Goal: Information Seeking & Learning: Learn about a topic

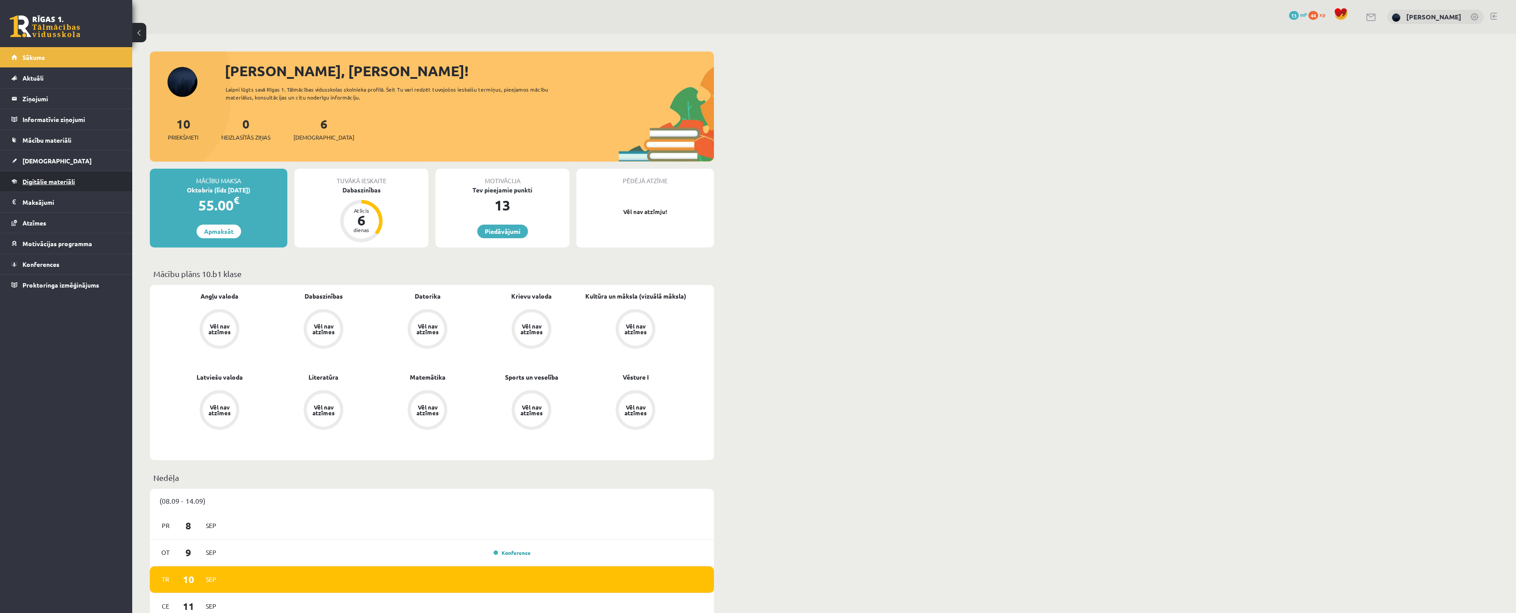
click at [36, 178] on span "Digitālie materiāli" at bounding box center [48, 182] width 52 height 8
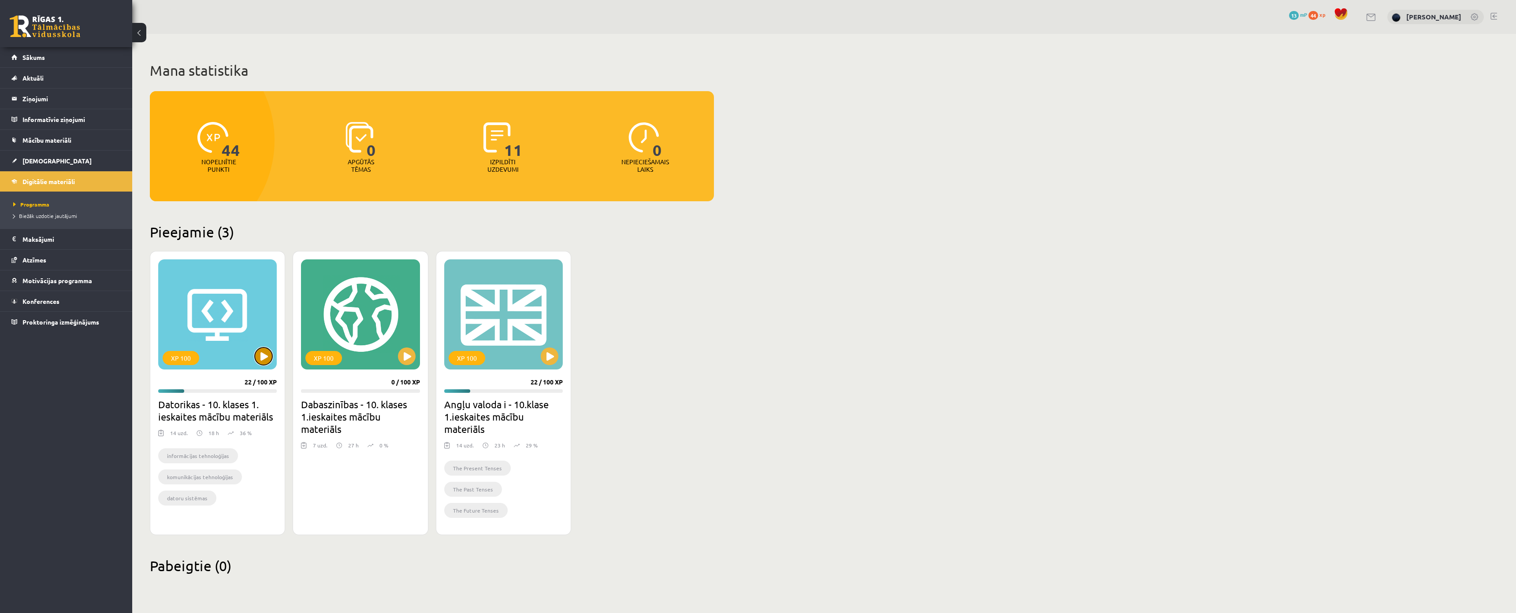
drag, startPoint x: 261, startPoint y: 356, endPoint x: 259, endPoint y: 352, distance: 4.7
click at [259, 352] on button at bounding box center [264, 357] width 18 height 18
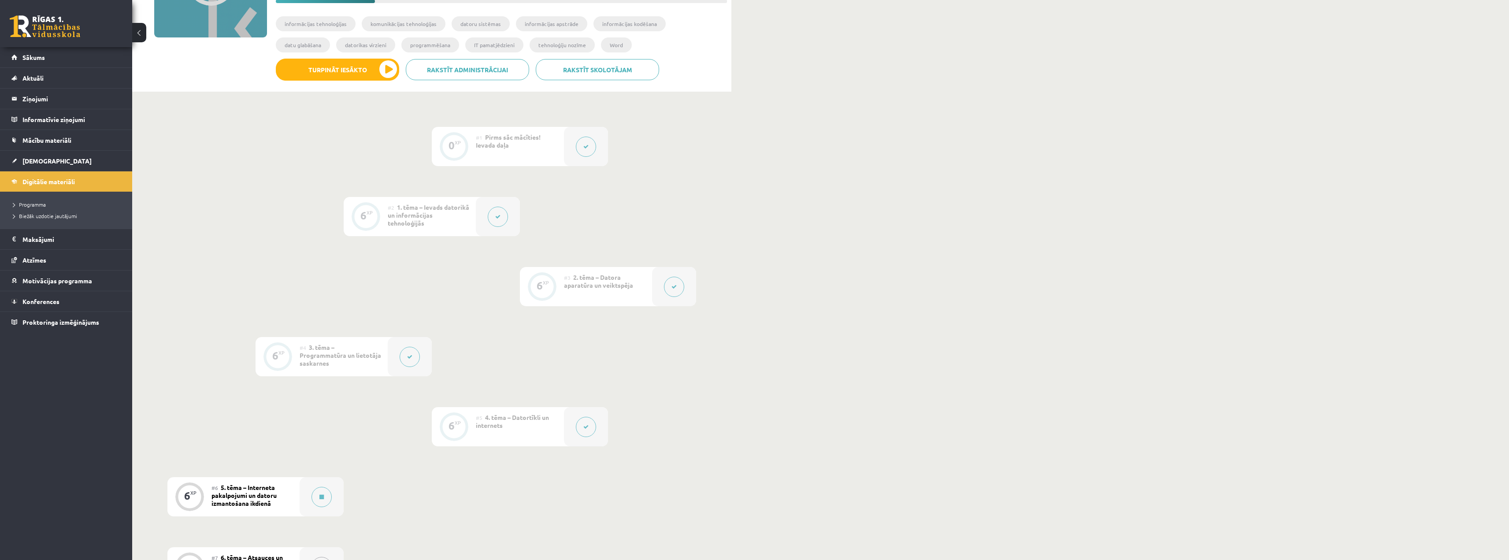
scroll to position [264, 0]
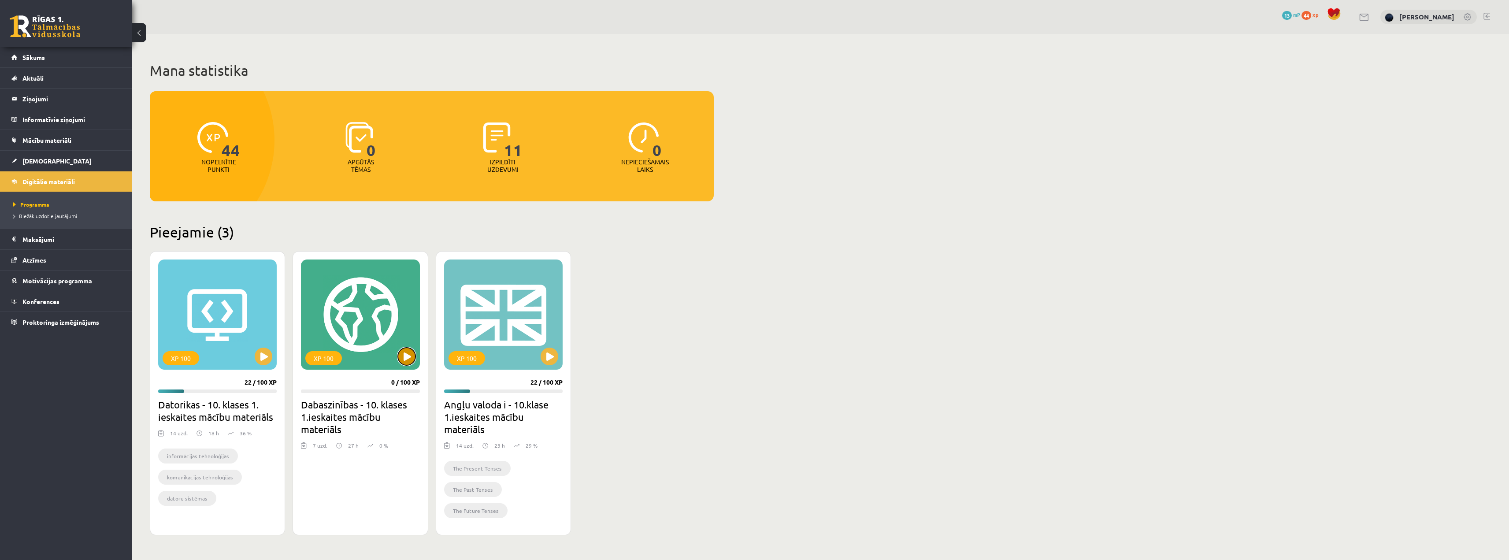
click at [409, 352] on button at bounding box center [407, 357] width 18 height 18
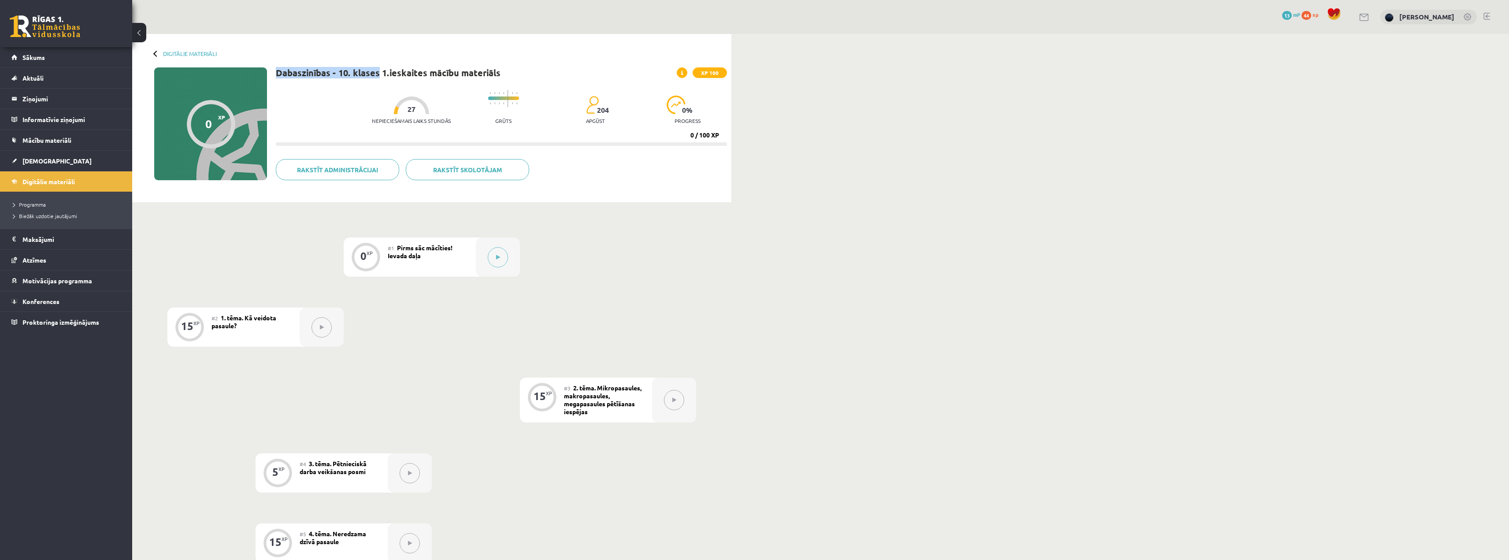
drag, startPoint x: 277, startPoint y: 69, endPoint x: 378, endPoint y: 76, distance: 100.7
click at [378, 76] on h1 "Dabaszinības - 10. klases 1.ieskaites mācību materiāls" at bounding box center [388, 72] width 225 height 11
copy h1 "Dabaszinības - 10. klases"
drag, startPoint x: 504, startPoint y: 257, endPoint x: 568, endPoint y: 272, distance: 65.2
click at [568, 272] on div "0 XP #1 Pirms sāc mācīties! Ievada daļa 15 XP #2 1. tēma. Kā veidota pasaule? 1…" at bounding box center [431, 469] width 529 height 465
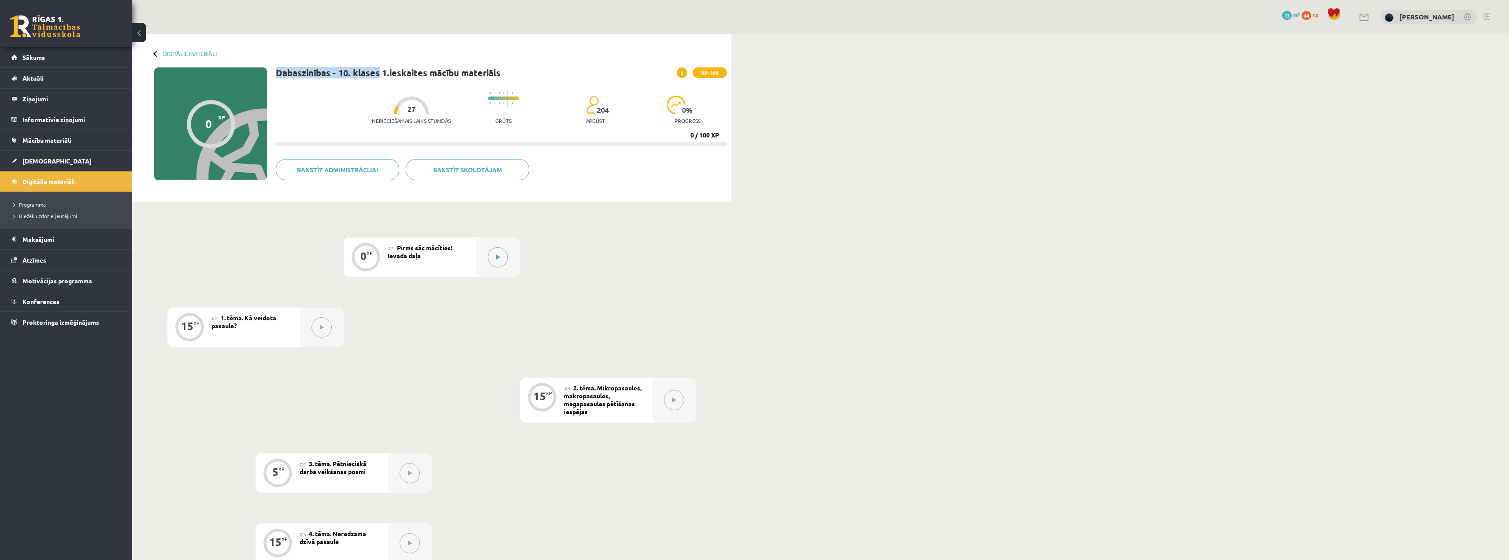
click at [498, 255] on icon at bounding box center [498, 257] width 4 height 5
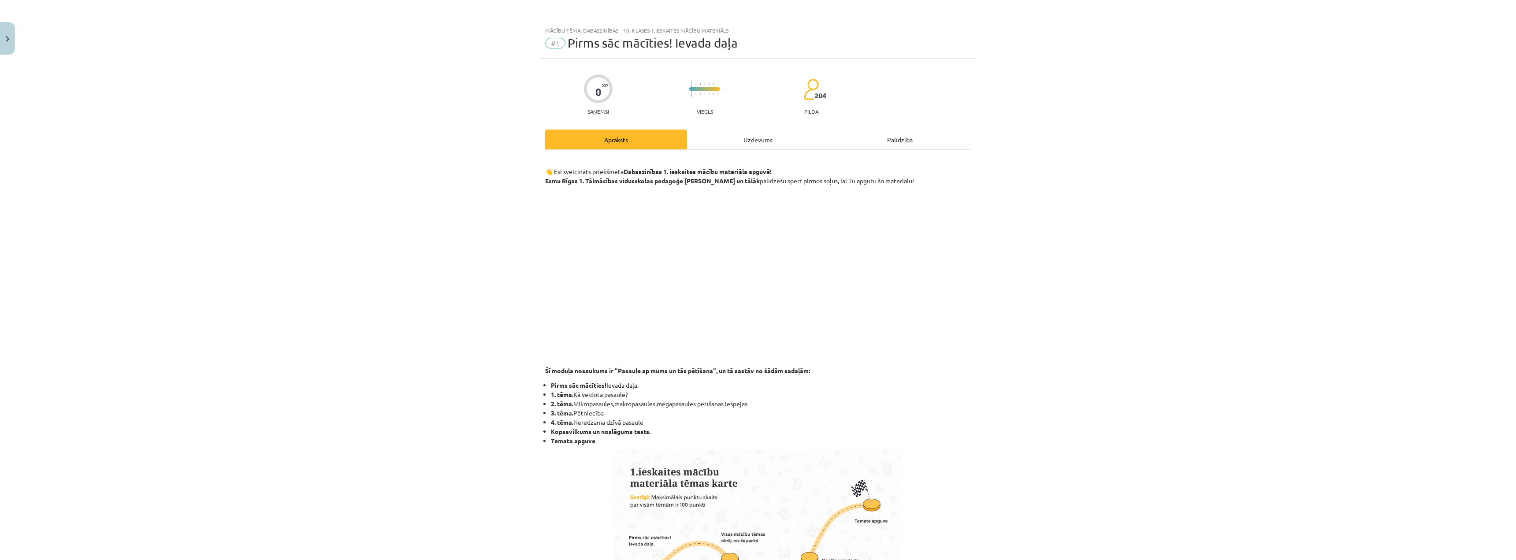
click at [742, 141] on div "Uzdevums" at bounding box center [758, 140] width 142 height 20
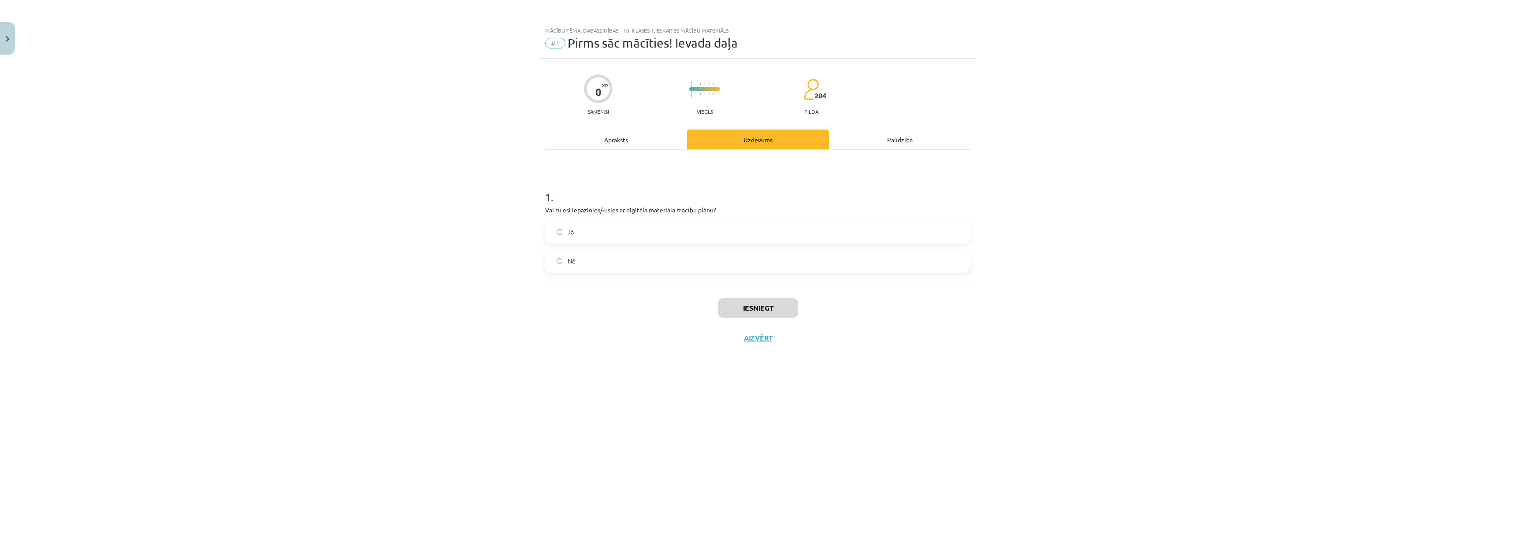
click at [664, 206] on p "Vai tu esi iepazinies/-usies ar digitāla materiāla mācību plānu?" at bounding box center [758, 209] width 426 height 9
click at [661, 213] on p "Vai tu esi iepazinies/-usies ar digitāla materiāla mācību plānu?" at bounding box center [758, 209] width 426 height 9
click at [660, 211] on p "Vai tu esi iepazinies/-usies ar digitāla materiāla mācību plānu?" at bounding box center [758, 209] width 426 height 9
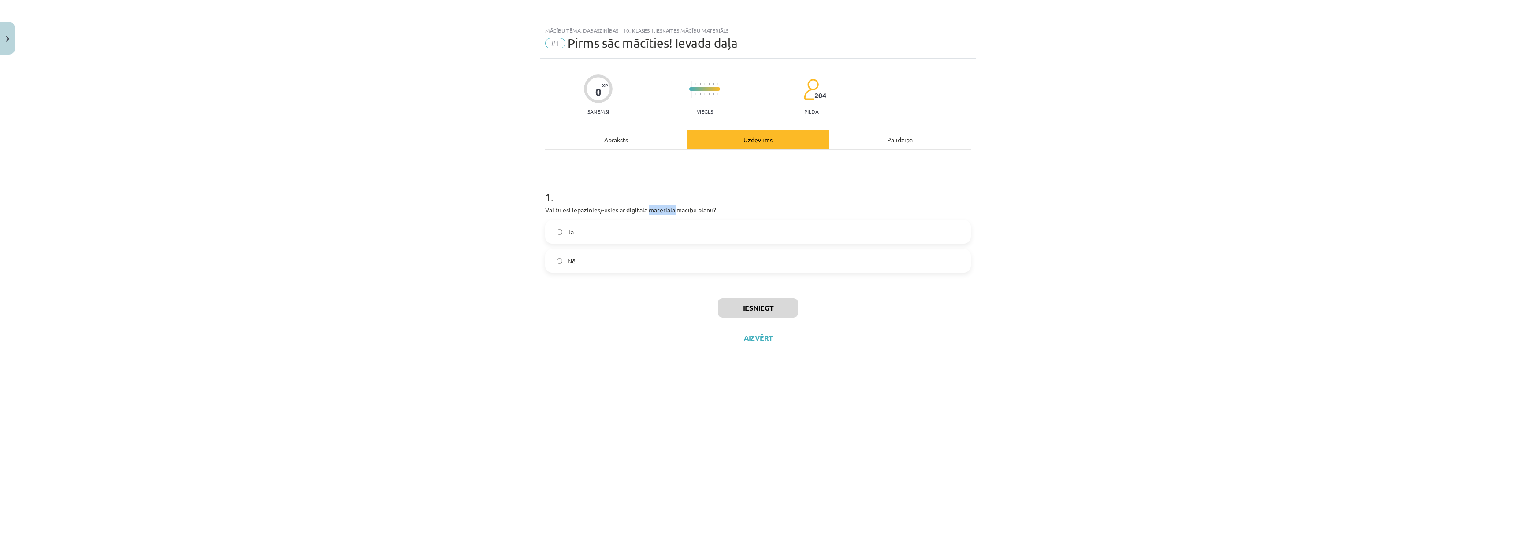
click at [660, 211] on p "Vai tu esi iepazinies/-usies ar digitāla materiāla mācību plānu?" at bounding box center [758, 209] width 426 height 9
click at [406, 226] on div "Mācību tēma: Dabaszinības - 10. klases 1.ieskaites mācību materiāls #1 Pirms sā…" at bounding box center [758, 280] width 1516 height 560
click at [607, 237] on label "Jā" at bounding box center [758, 232] width 424 height 22
click at [756, 312] on button "Iesniegt" at bounding box center [758, 307] width 80 height 19
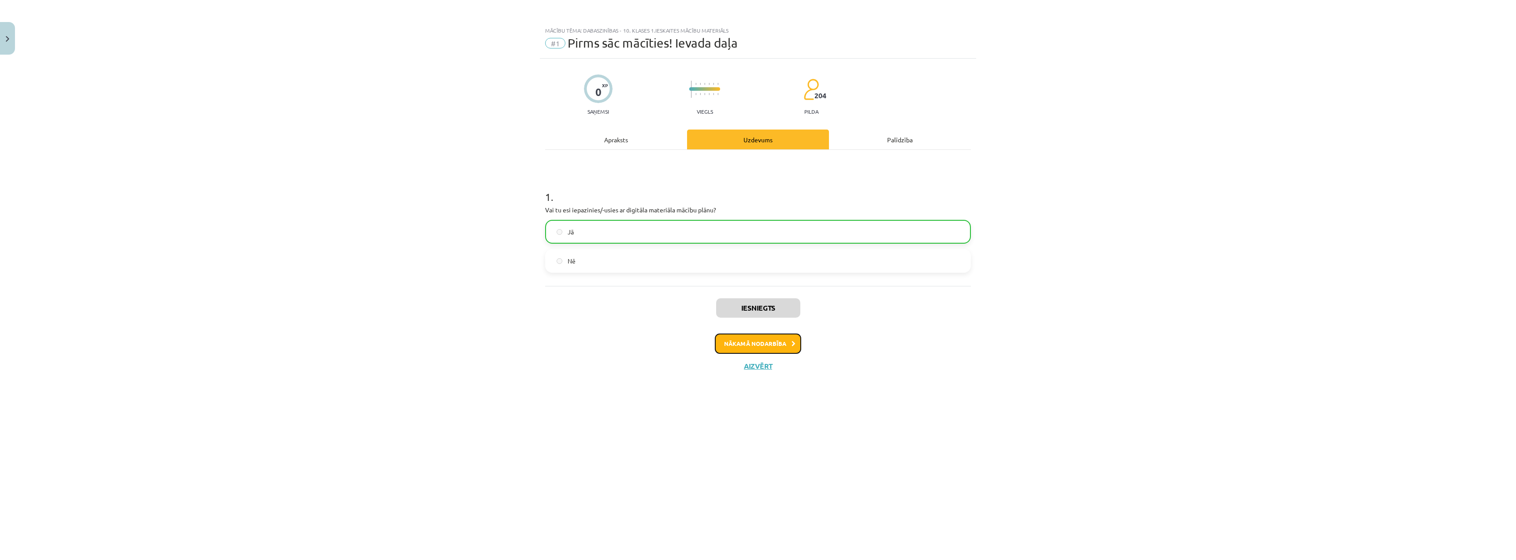
click at [761, 341] on button "Nākamā nodarbība" at bounding box center [758, 344] width 86 height 20
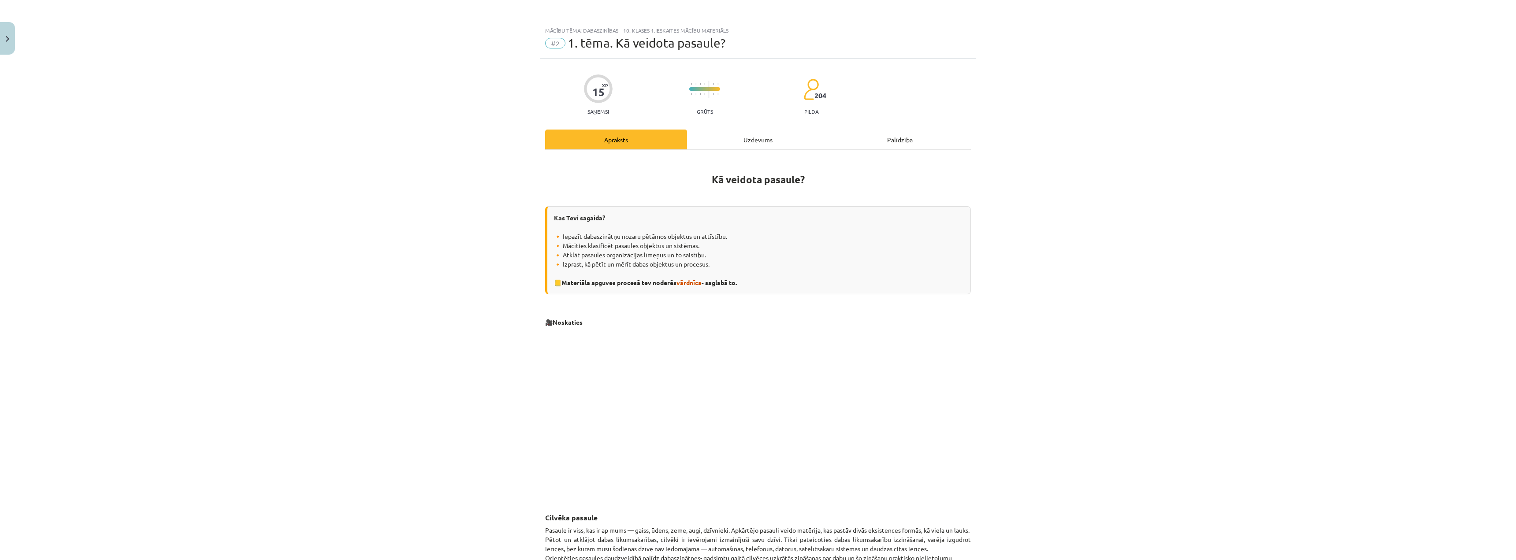
click at [736, 139] on div "Uzdevums" at bounding box center [758, 140] width 142 height 20
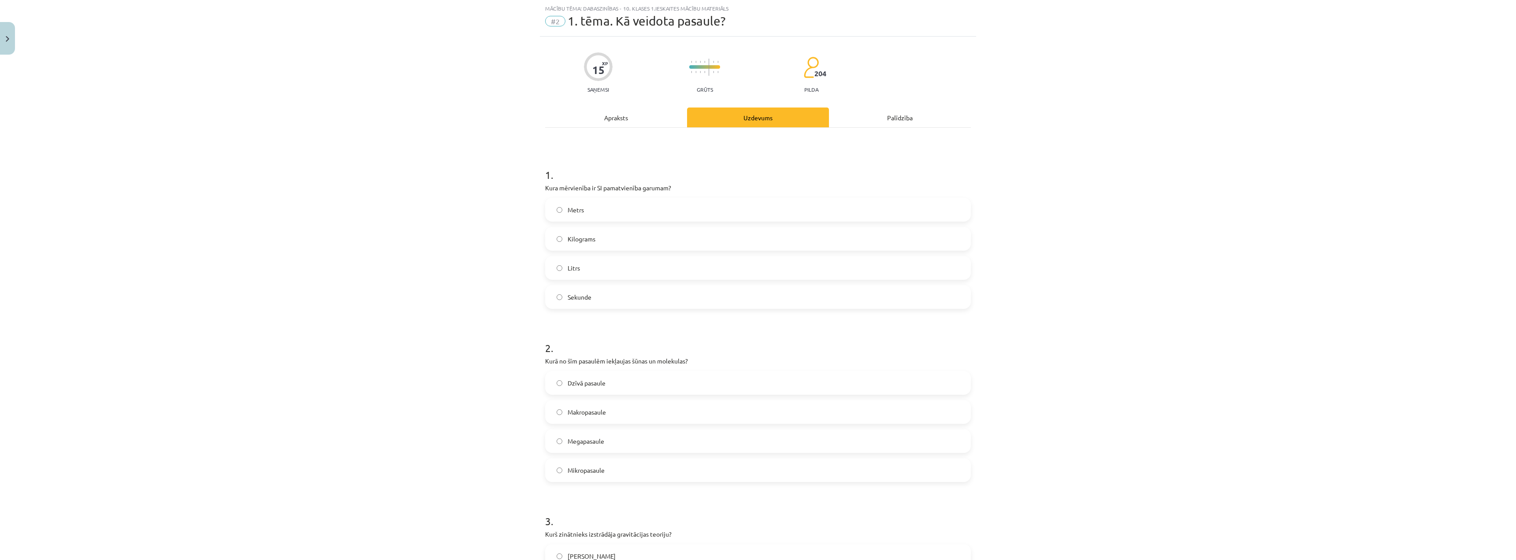
click at [566, 191] on p "Kura mērvienība ir SI pamatvienība garumam?" at bounding box center [758, 187] width 426 height 9
click at [565, 185] on p "Kura mērvienība ir SI pamatvienība garumam?" at bounding box center [758, 187] width 426 height 9
click at [385, 220] on div "Mācību tēma: Dabaszinības - 10. klases 1.ieskaites mācību materiāls #2 1. tēma.…" at bounding box center [758, 280] width 1516 height 560
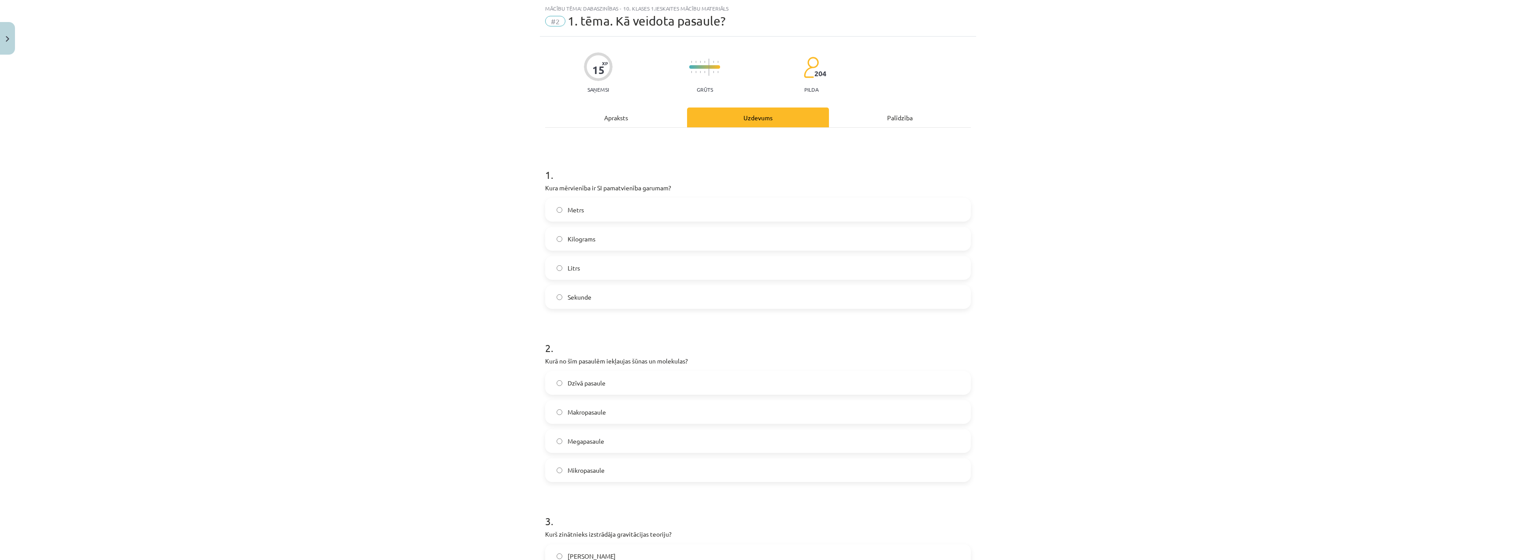
click at [605, 190] on p "Kura mērvienība ir SI pamatvienība garumam?" at bounding box center [758, 187] width 426 height 9
copy div "Kura mērvienība ir SI pamatvienība garumam?"
drag, startPoint x: 429, startPoint y: 231, endPoint x: 434, endPoint y: 233, distance: 5.3
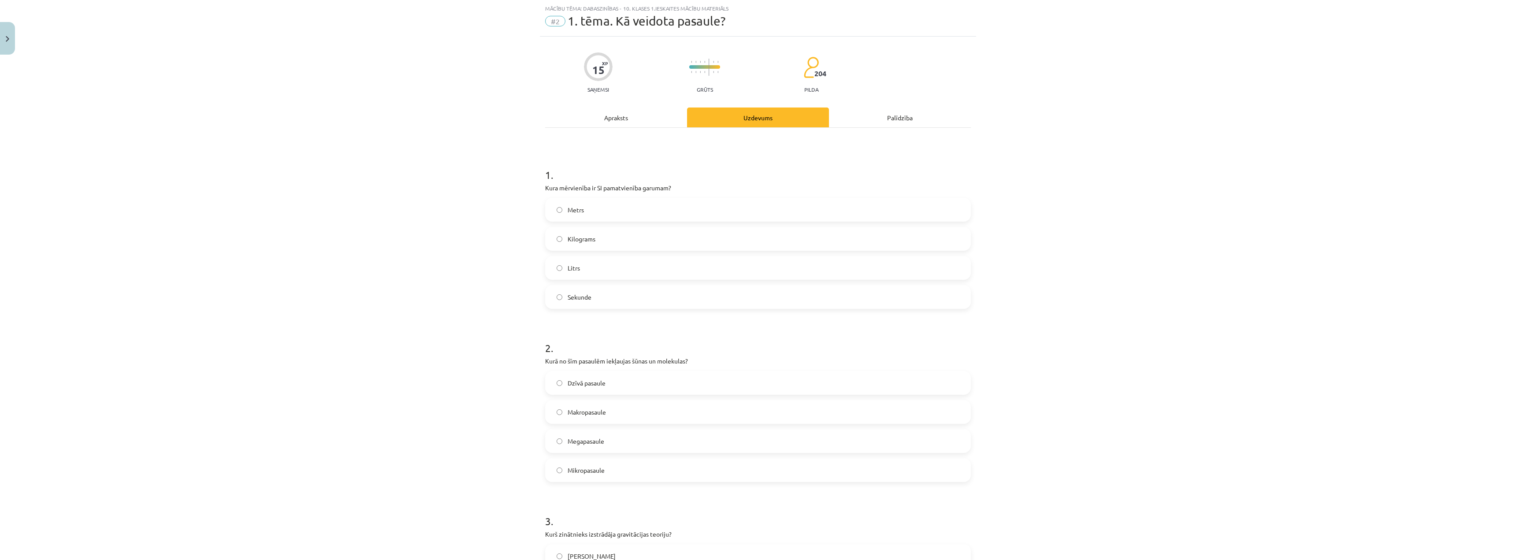
click at [431, 233] on div "Mācību tēma: Dabaszinības - 10. klases 1.ieskaites mācību materiāls #2 1. tēma.…" at bounding box center [758, 280] width 1516 height 560
click at [563, 206] on label "Metrs" at bounding box center [758, 210] width 424 height 22
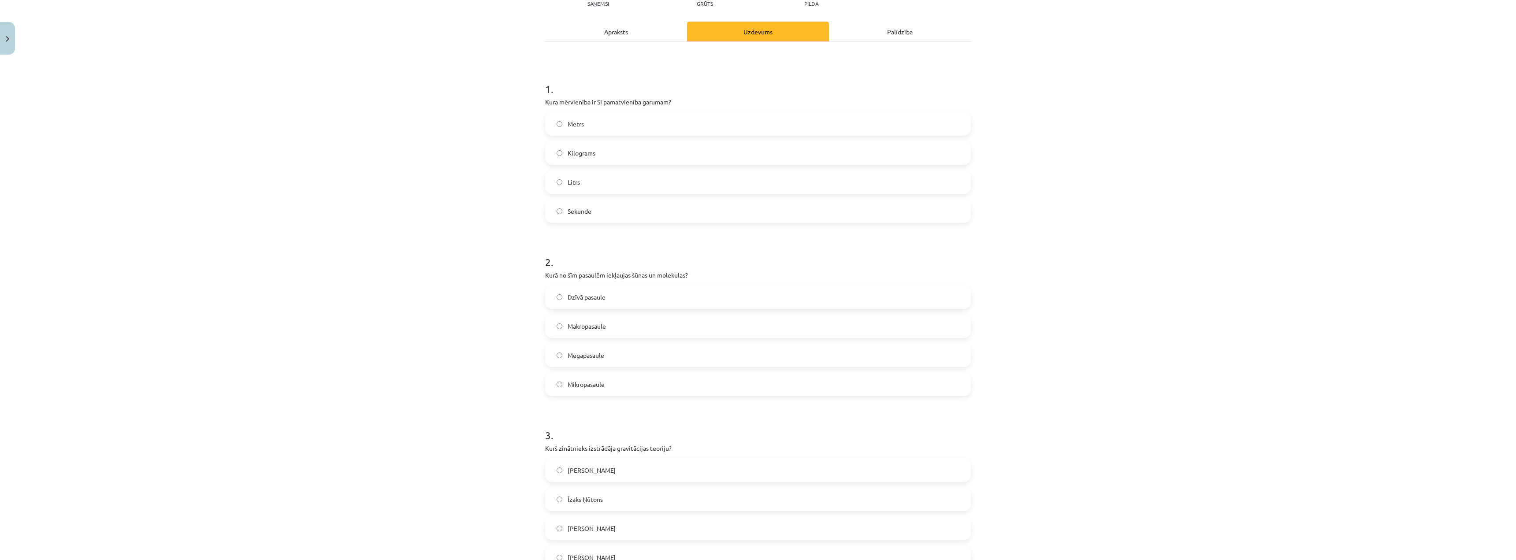
scroll to position [110, 0]
click at [583, 273] on p "Kurā no šīm pasaulēm iekļaujas šūnas un molekulas?" at bounding box center [758, 272] width 426 height 9
click at [583, 272] on p "Kurā no šīm pasaulēm iekļaujas šūnas un molekulas?" at bounding box center [758, 272] width 426 height 9
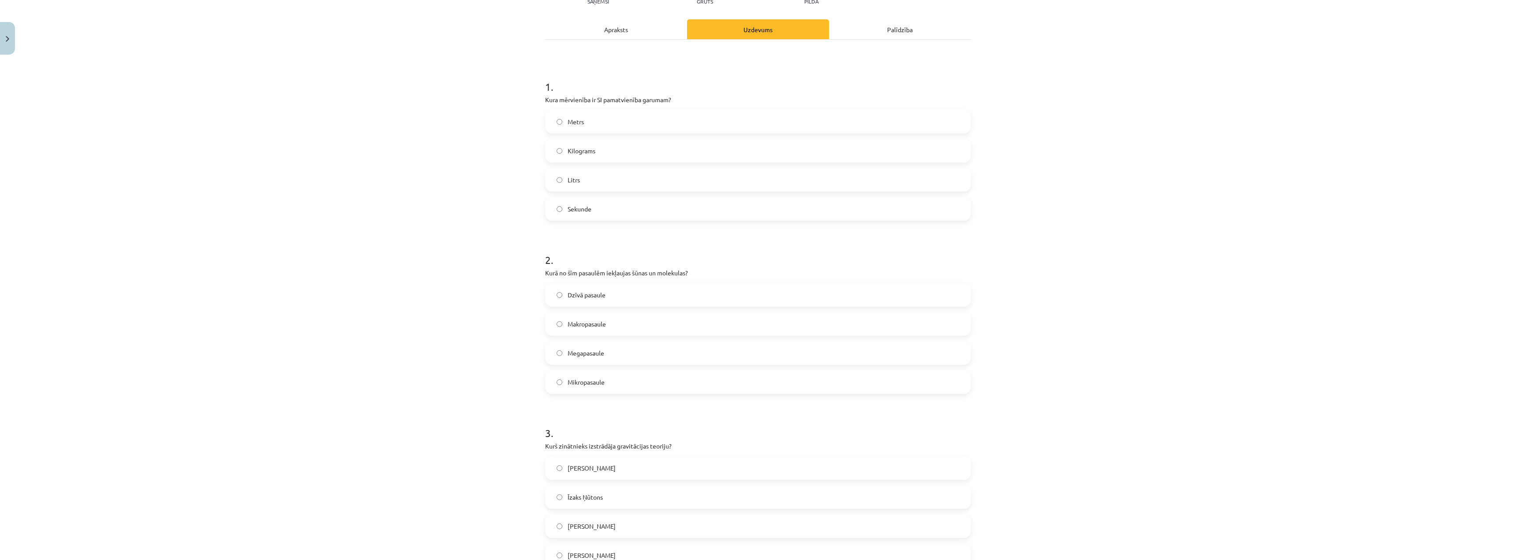
click at [523, 264] on div "Mācību tēma: Dabaszinības - 10. klases 1.ieskaites mācību materiāls #2 1. tēma.…" at bounding box center [758, 280] width 1516 height 560
drag, startPoint x: 537, startPoint y: 268, endPoint x: 697, endPoint y: 389, distance: 200.4
click at [697, 389] on div "15 XP Saņemsi Grūts 204 pilda Apraksts Uzdevums Palīdzība 1 . Kura mērvienība i…" at bounding box center [758, 470] width 436 height 1045
copy div "Kurā no šīm pasaulēm iekļaujas šūnas un molekulas? Dzīvā pasaule Makropasaule M…"
click at [501, 375] on div "Mācību tēma: Dabaszinības - 10. klases 1.ieskaites mācību materiāls #2 1. tēma.…" at bounding box center [758, 280] width 1516 height 560
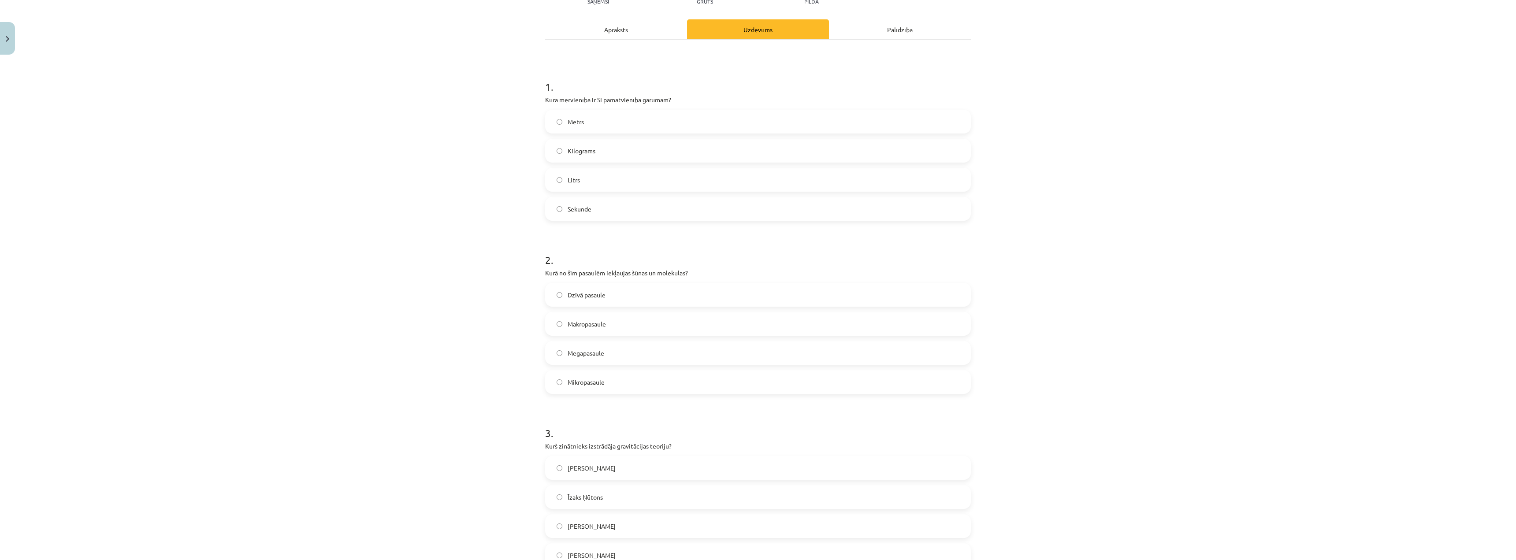
scroll to position [242, 0]
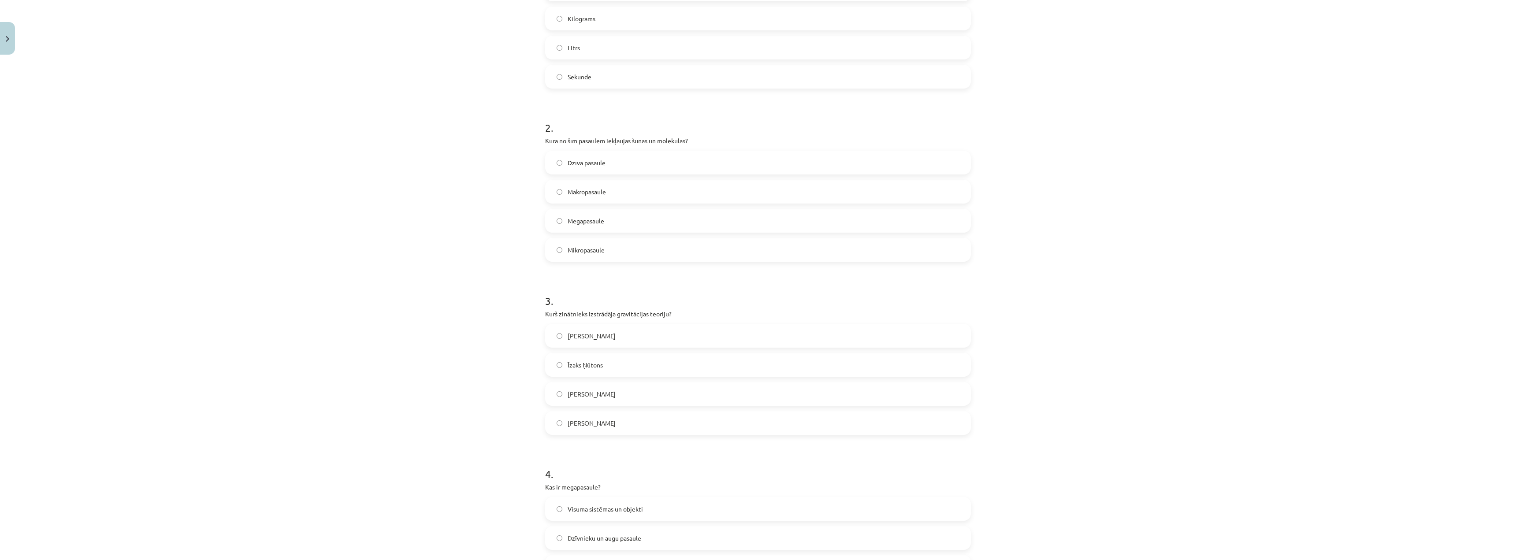
drag, startPoint x: 535, startPoint y: 315, endPoint x: 688, endPoint y: 426, distance: 188.7
click at [688, 426] on div "Mācību tēma: Dabaszinības - 10. klases 1.ieskaites mācību materiāls #2 1. tēma.…" at bounding box center [758, 280] width 1516 height 560
copy div "Kurš zinātnieks izstrādāja gravitācijas teoriju? Galileo Galilejs Īzaks Ņūtons …"
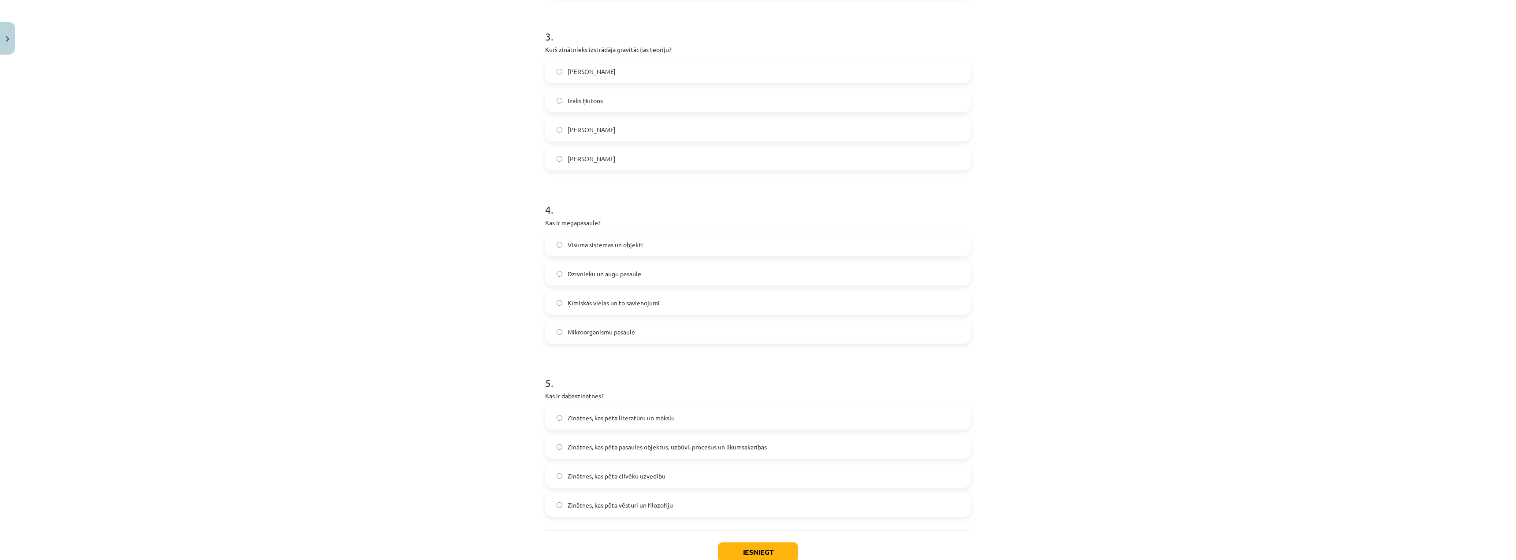
drag, startPoint x: 403, startPoint y: 311, endPoint x: 422, endPoint y: 300, distance: 22.7
click at [403, 310] on div "Mācību tēma: Dabaszinības - 10. klases 1.ieskaites mācību materiāls #2 1. tēma.…" at bounding box center [758, 280] width 1516 height 560
click at [551, 104] on label "Īzaks Ņūtons" at bounding box center [758, 100] width 424 height 22
click at [563, 222] on p "Kas ir megapasaule?" at bounding box center [758, 222] width 426 height 9
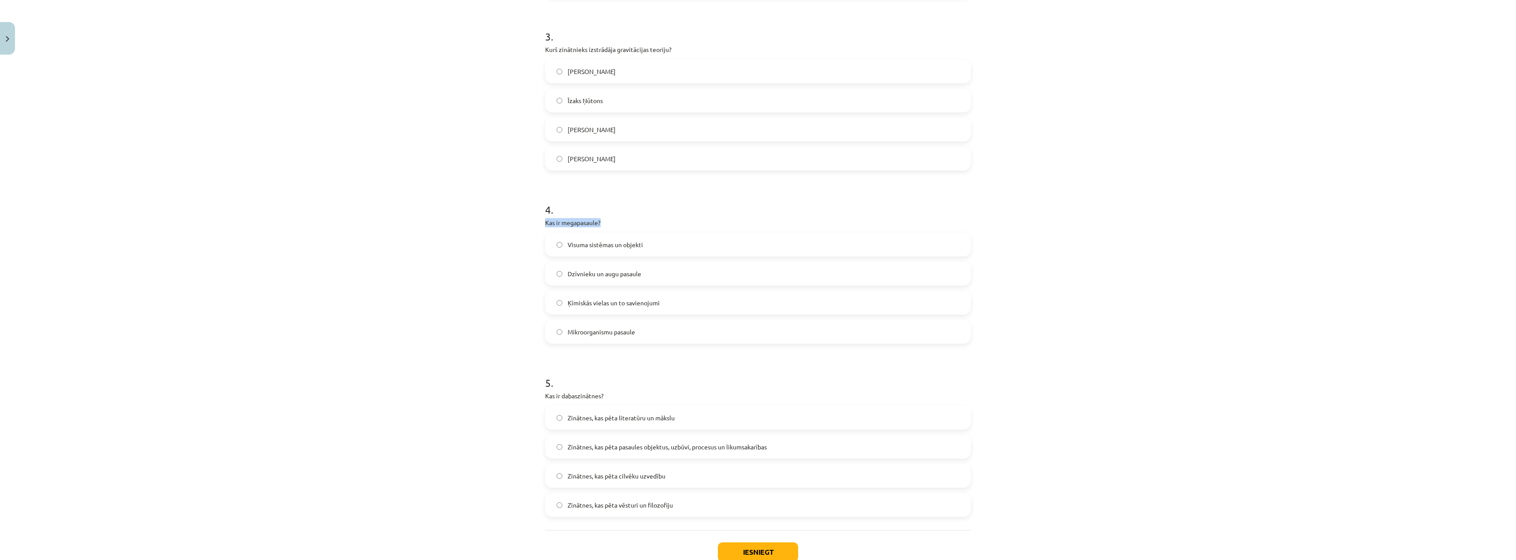
click at [563, 222] on p "Kas ir megapasaule?" at bounding box center [758, 222] width 426 height 9
click at [460, 232] on div "Mācību tēma: Dabaszinības - 10. klases 1.ieskaites mācību materiāls #2 1. tēma.…" at bounding box center [758, 280] width 1516 height 560
drag, startPoint x: 533, startPoint y: 221, endPoint x: 705, endPoint y: 326, distance: 201.9
click at [705, 326] on div "Mācību tēma: Dabaszinības - 10. klases 1.ieskaites mācību materiāls #2 1. tēma.…" at bounding box center [758, 280] width 1516 height 560
copy div "Kas ir megapasaule? Visuma sistēmas un objekti Dzīvnieku un augu pasaule Ķīmisk…"
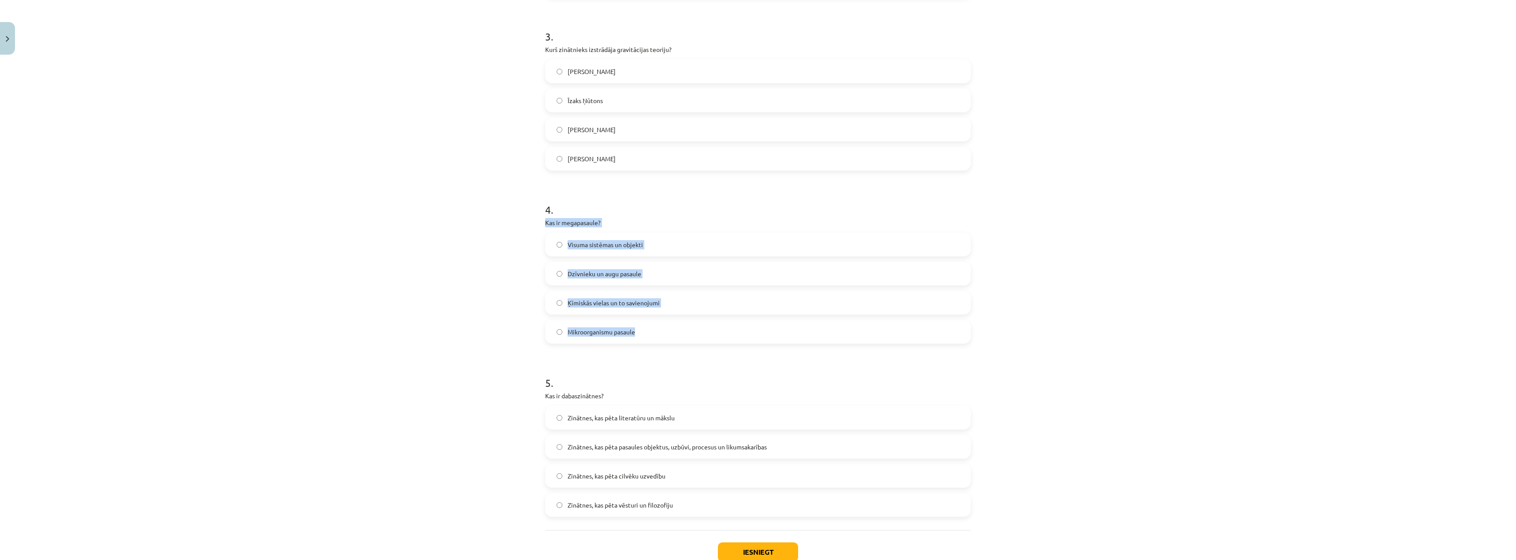
click at [479, 287] on div "Mācību tēma: Dabaszinības - 10. klases 1.ieskaites mācību materiāls #2 1. tēma.…" at bounding box center [758, 280] width 1516 height 560
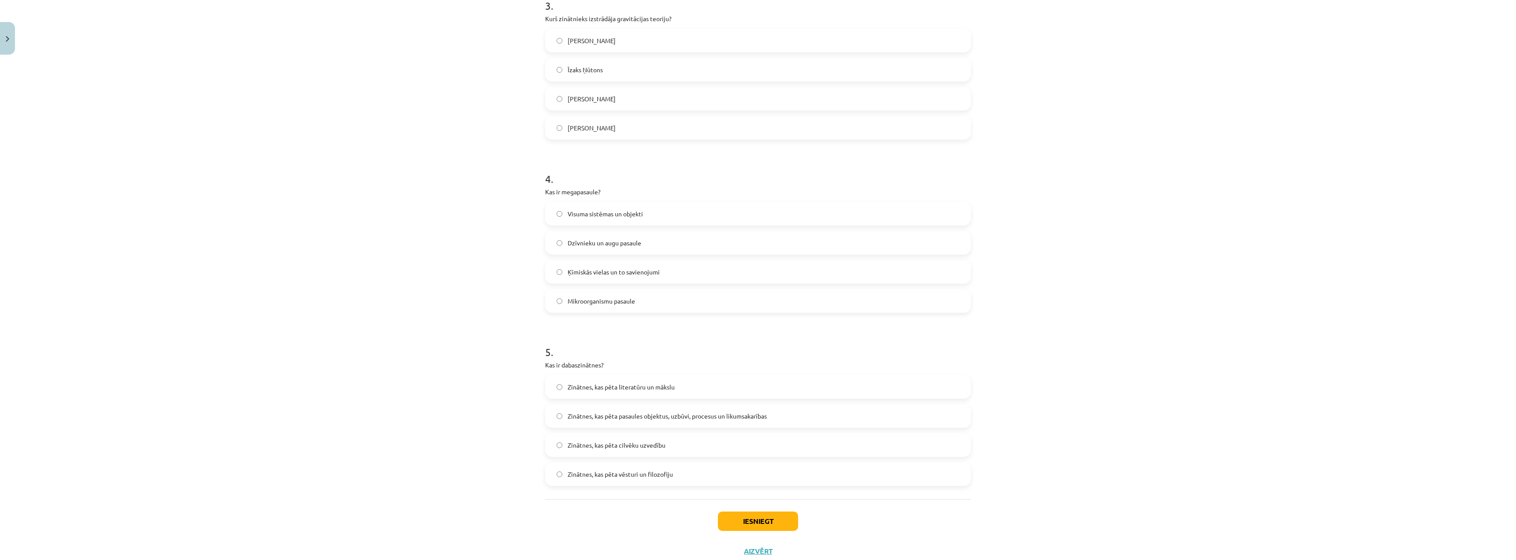
scroll to position [566, 0]
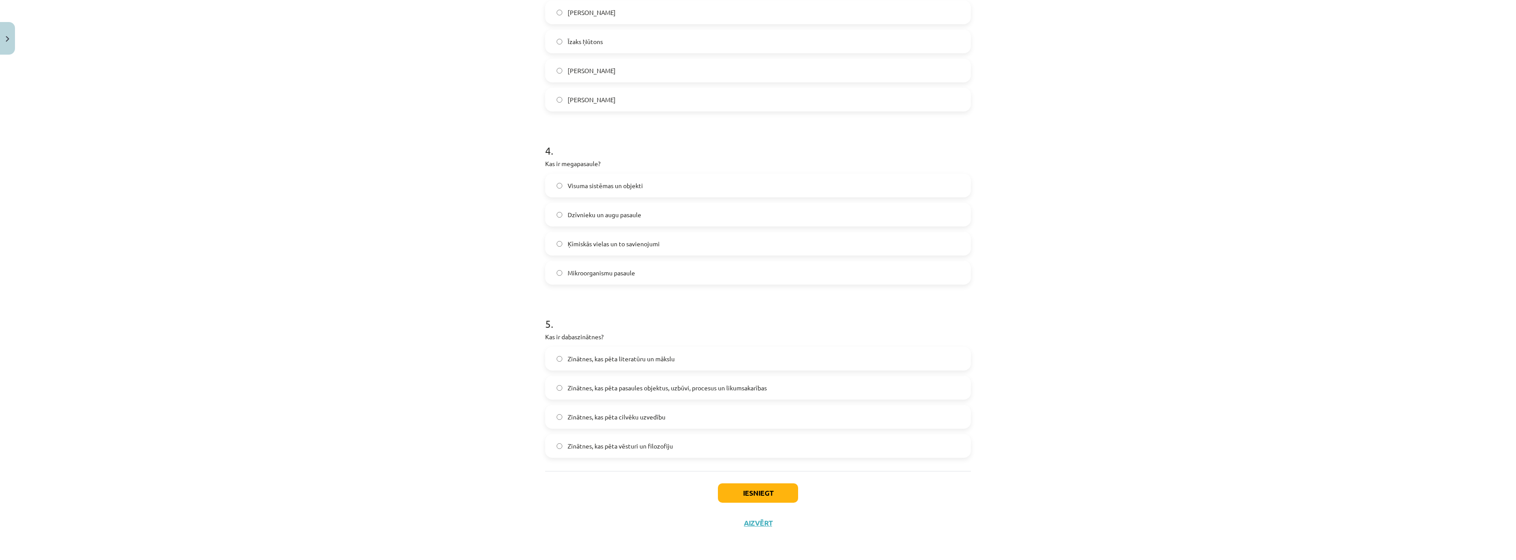
click at [572, 337] on p "Kas ir dabaszinātnes?" at bounding box center [758, 336] width 426 height 9
copy div "Kas ir dabaszinātnes?"
click at [481, 333] on div "Mācību tēma: Dabaszinības - 10. klases 1.ieskaites mācību materiāls #2 1. tēma.…" at bounding box center [758, 280] width 1516 height 560
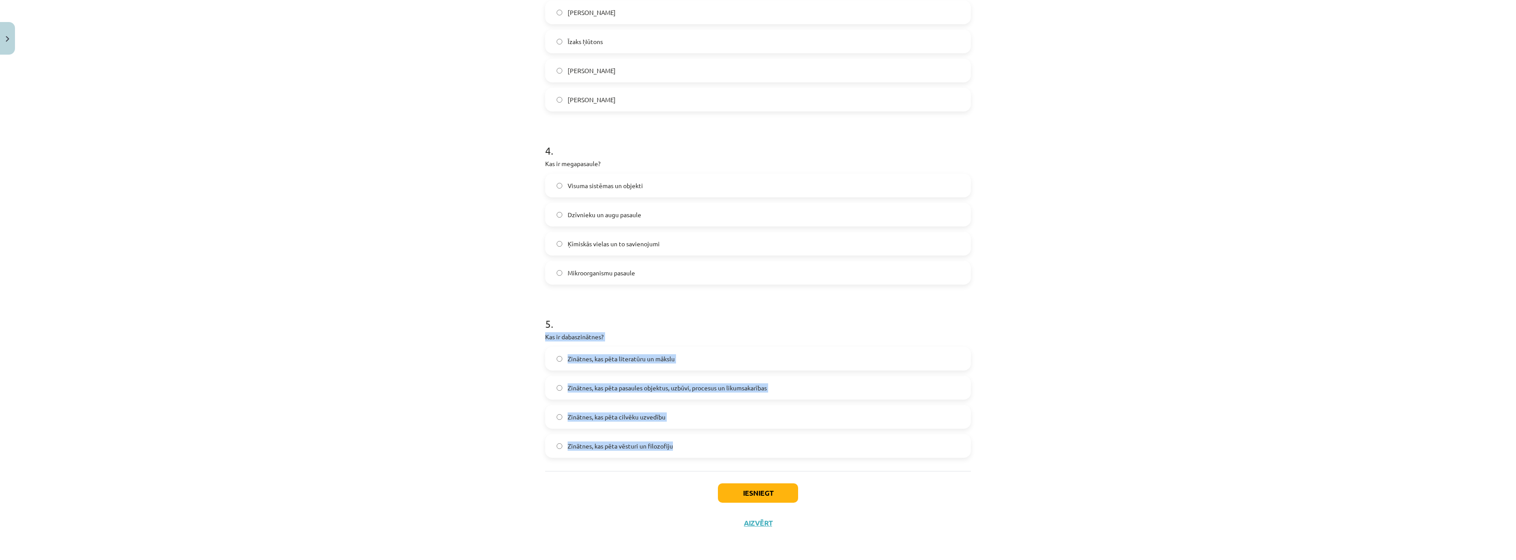
drag, startPoint x: 540, startPoint y: 337, endPoint x: 703, endPoint y: 439, distance: 192.4
click at [703, 439] on div "15 XP Saņemsi Grūts 204 pilda Apraksts Uzdevums Palīdzība 1 . Kura mērvienība i…" at bounding box center [758, 15] width 436 height 1045
copy div "Kas ir dabaszinātnes? Zinātnes, kas pēta literatūru un mākslu Zinātnes, kas pēt…"
click at [478, 340] on div "Mācību tēma: Dabaszinības - 10. klases 1.ieskaites mācību materiāls #2 1. tēma.…" at bounding box center [758, 280] width 1516 height 560
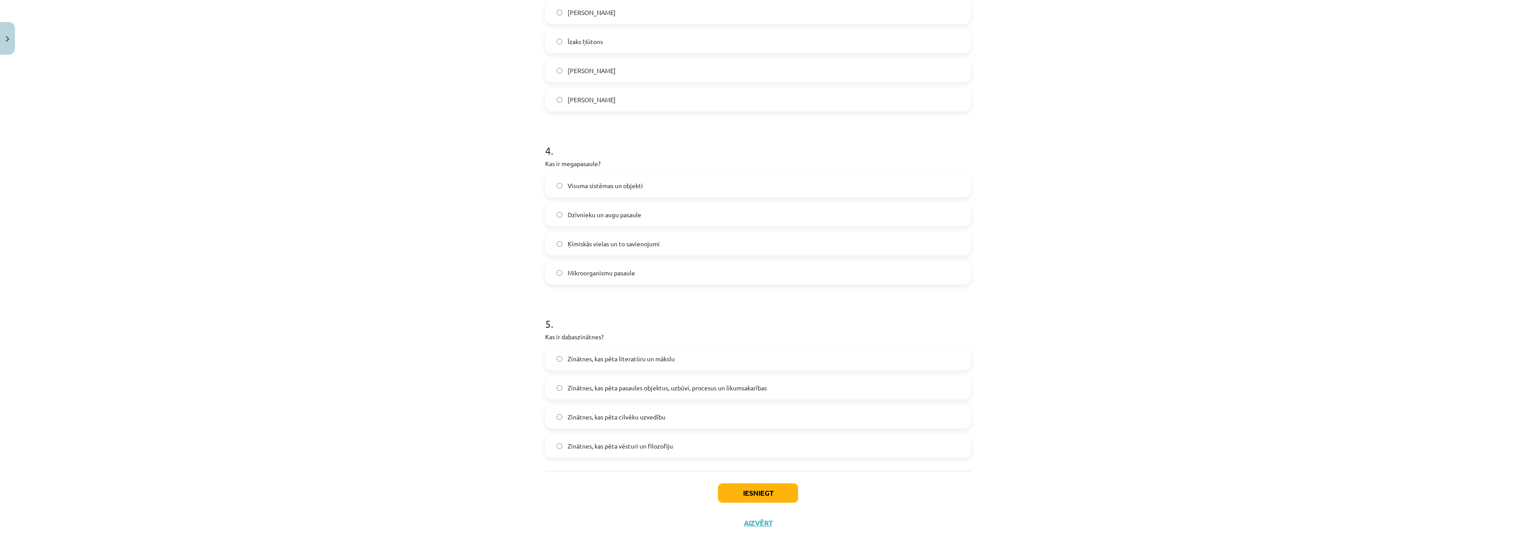
click at [730, 387] on span "Zinātnes, kas pēta pasaules objektus, uzbūvi, procesus un likumsakarības" at bounding box center [666, 387] width 199 height 9
click at [752, 489] on button "Iesniegt" at bounding box center [758, 492] width 80 height 19
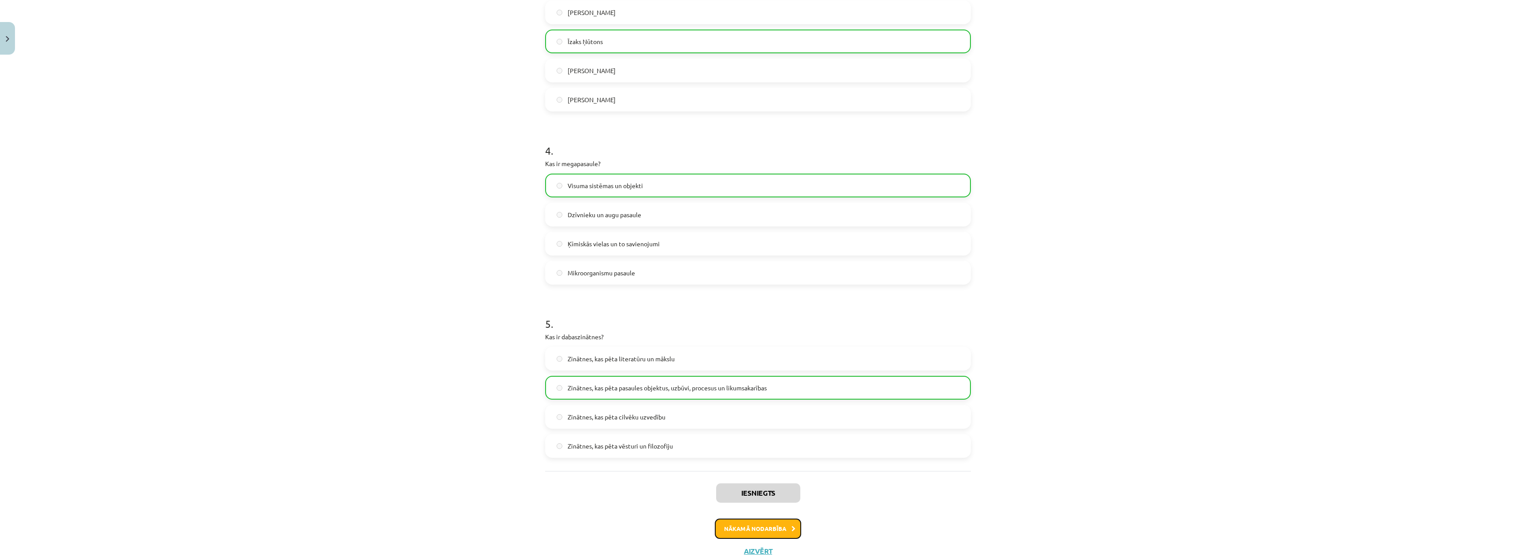
click at [775, 525] on button "Nākamā nodarbība" at bounding box center [758, 529] width 86 height 20
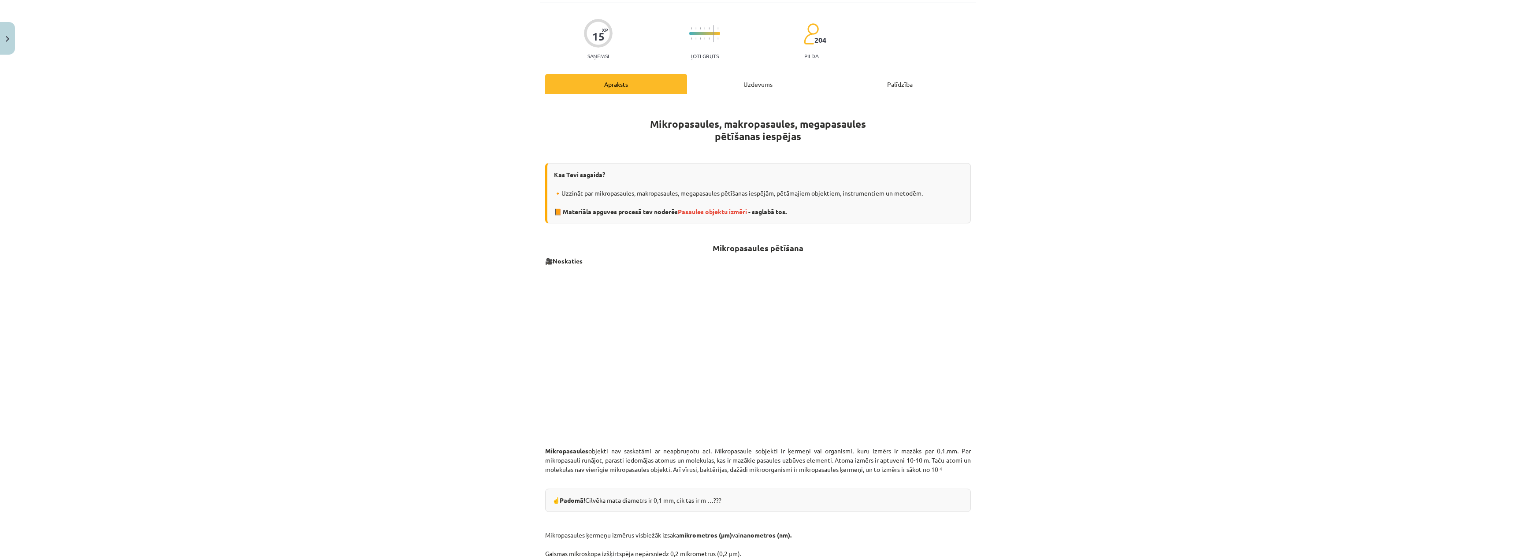
scroll to position [66, 0]
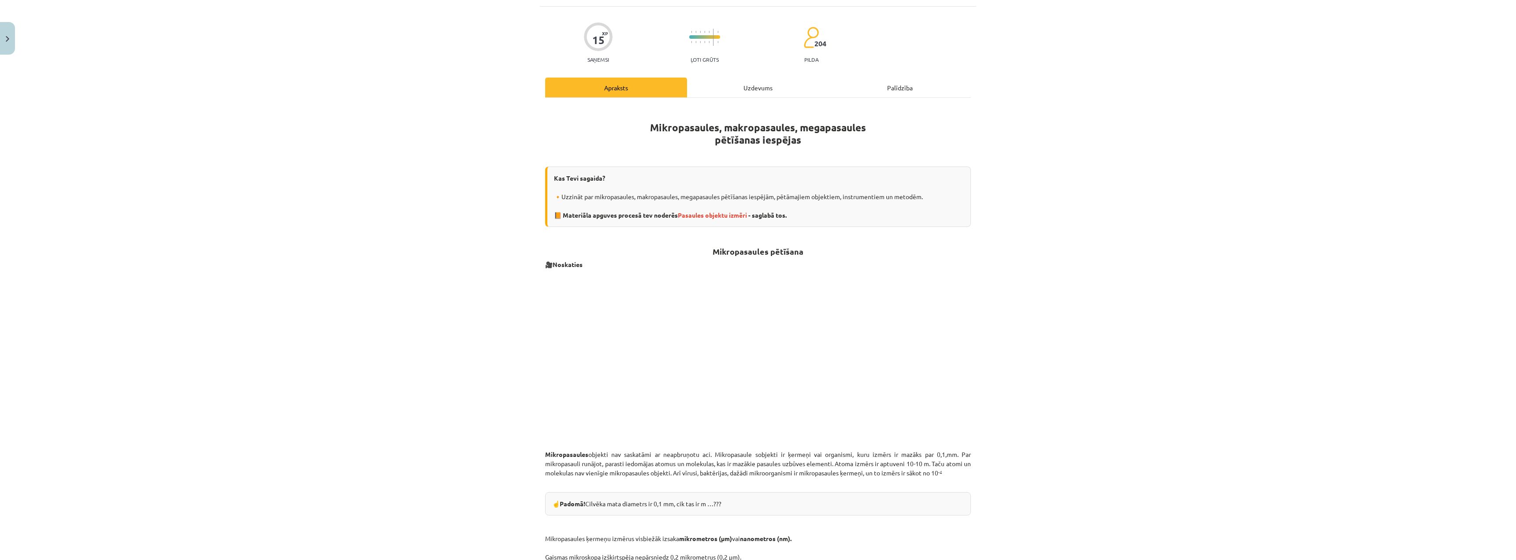
click at [741, 89] on div "Uzdevums" at bounding box center [758, 88] width 142 height 20
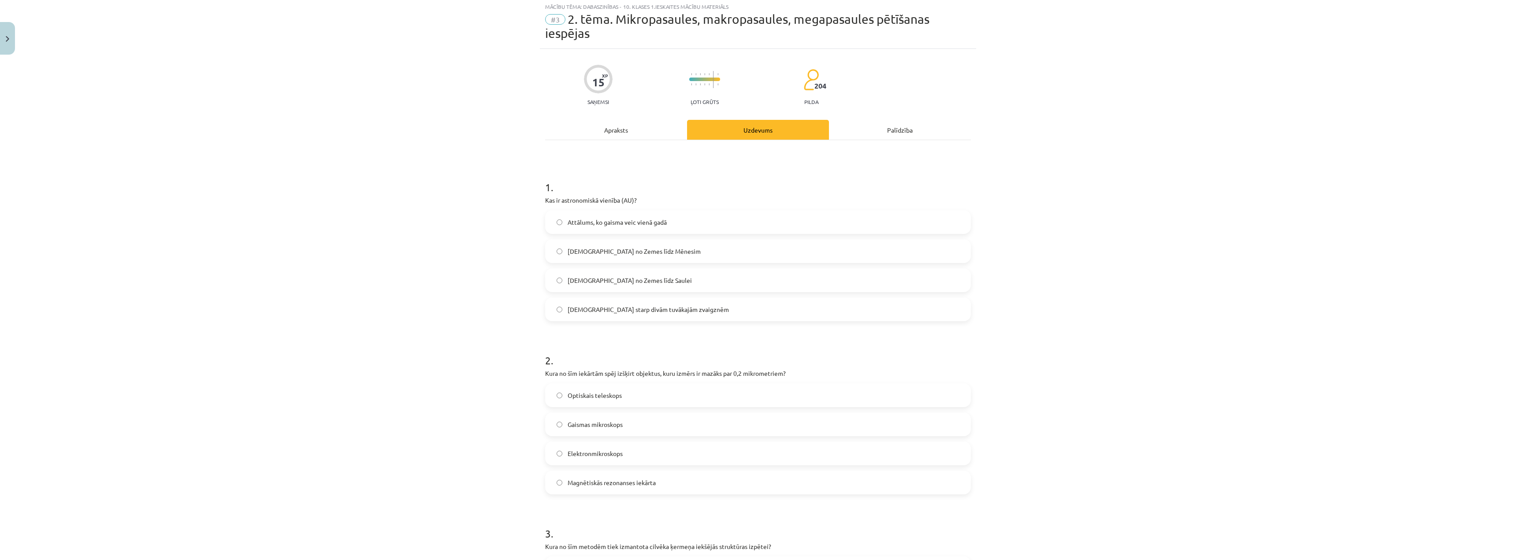
scroll to position [22, 0]
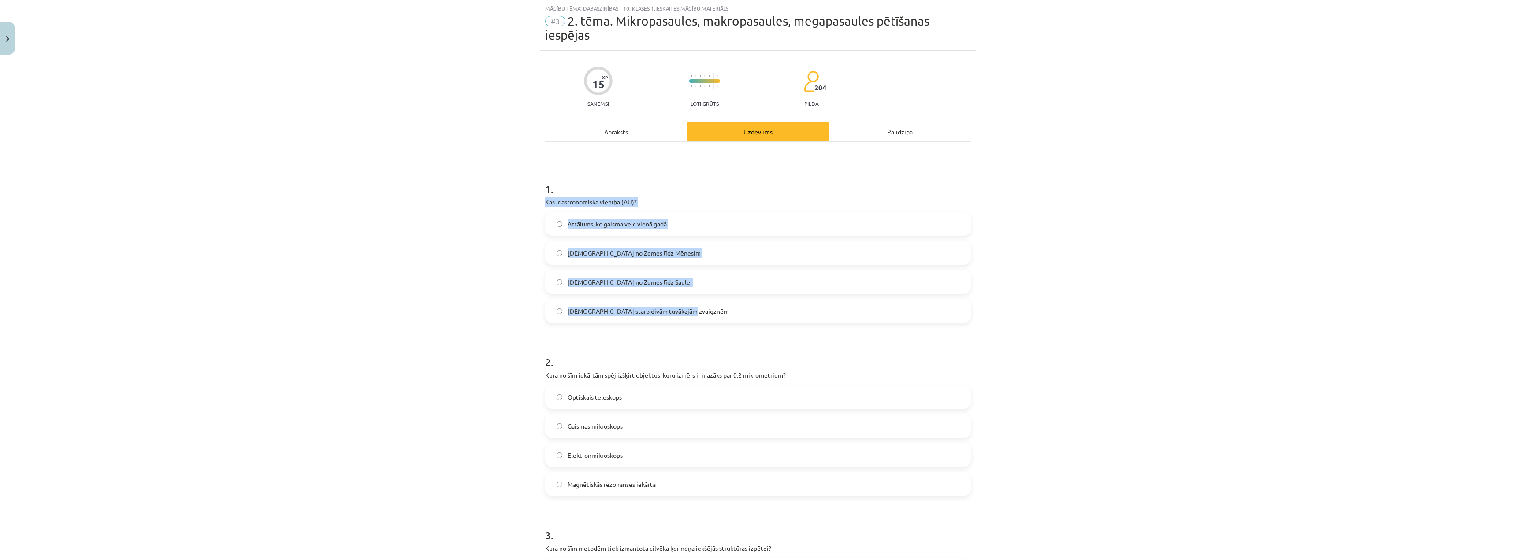
drag, startPoint x: 529, startPoint y: 202, endPoint x: 709, endPoint y: 310, distance: 209.8
click at [709, 310] on div "Mācību tēma: Dabaszinības - 10. klases 1.ieskaites mācību materiāls #3 2. tēma.…" at bounding box center [758, 280] width 1516 height 560
copy div "Kas ir astronomiskā vienība (AU)? Attālums, ko gaisma veic vienā gadā Attālums …"
click at [404, 196] on div "Mācību tēma: Dabaszinības - 10. klases 1.ieskaites mācību materiāls #3 2. tēma.…" at bounding box center [758, 280] width 1516 height 560
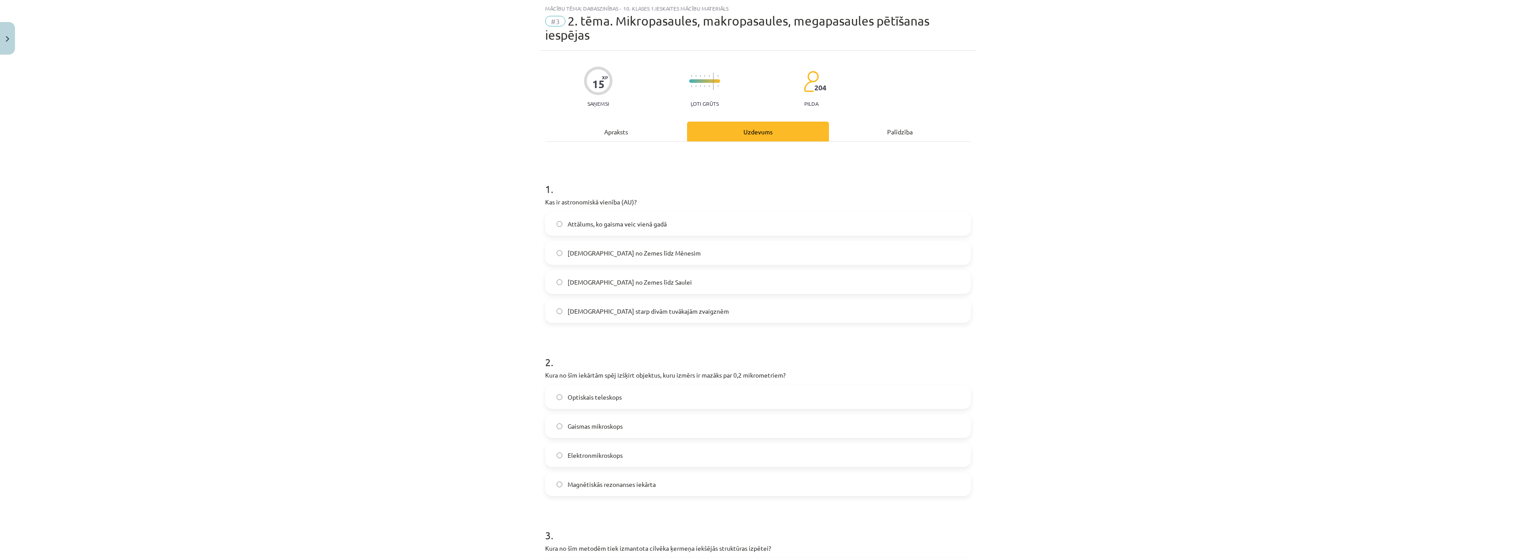
click at [242, 216] on div "Mācību tēma: Dabaszinības - 10. klases 1.ieskaites mācību materiāls #3 2. tēma.…" at bounding box center [758, 280] width 1516 height 560
click at [597, 281] on span "Attālums no Zemes līdz Saulei" at bounding box center [629, 282] width 124 height 9
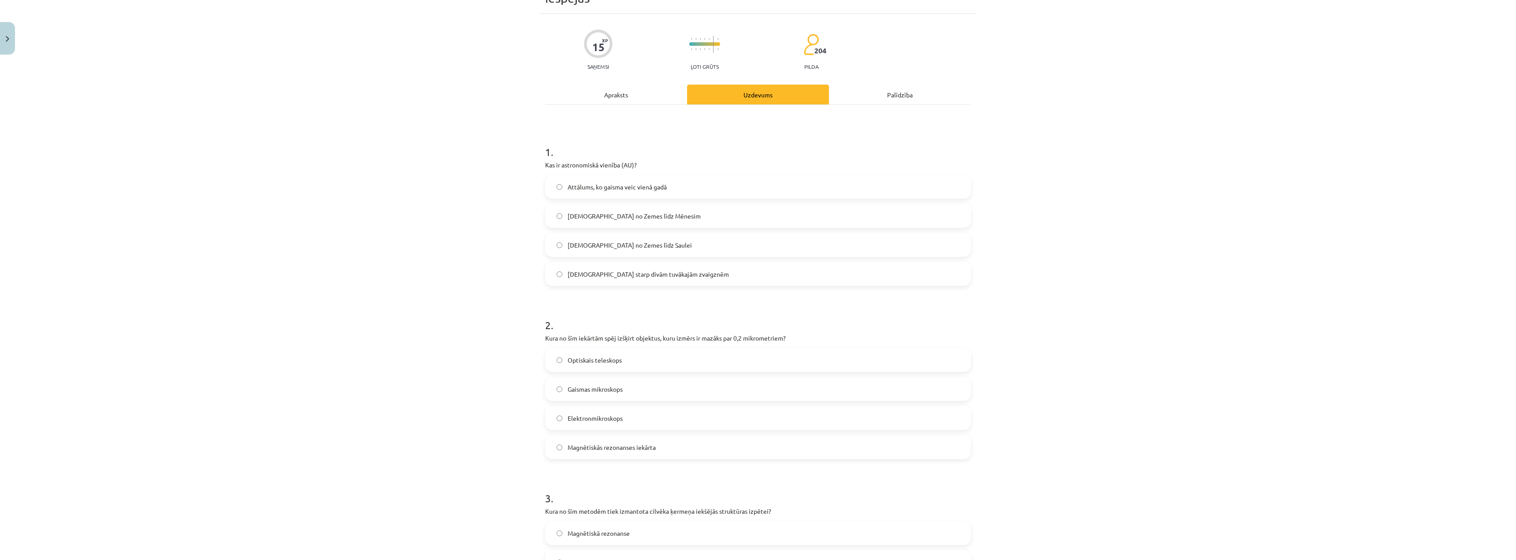
scroll to position [110, 0]
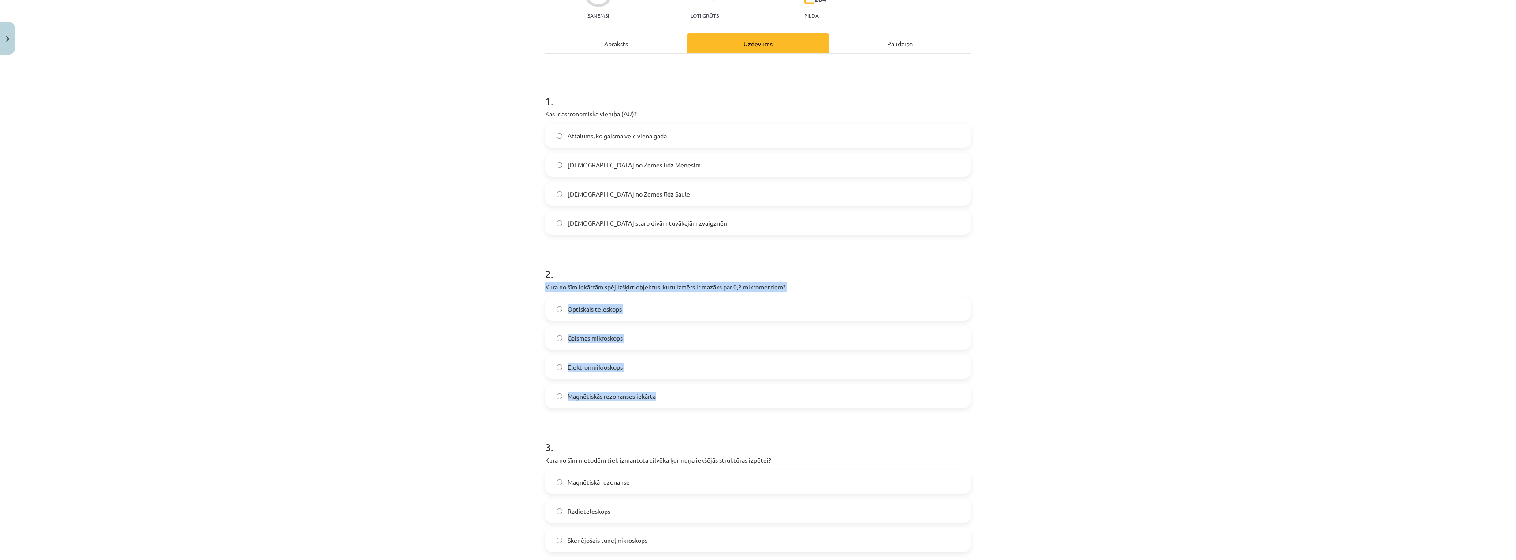
drag, startPoint x: 538, startPoint y: 286, endPoint x: 719, endPoint y: 392, distance: 209.5
click at [719, 392] on div "15 XP Saņemsi Ļoti grūts 204 pilda Apraksts Uzdevums Palīdzība 1 . Kas ir astro…" at bounding box center [758, 485] width 436 height 1045
copy div "Kura no šīm iekārtām spēj izšķirt objektus, kuru izmērs ir mazāks par 0,2 mikro…"
click at [347, 315] on div "Mācību tēma: Dabaszinības - 10. klases 1.ieskaites mācību materiāls #3 2. tēma.…" at bounding box center [758, 280] width 1516 height 560
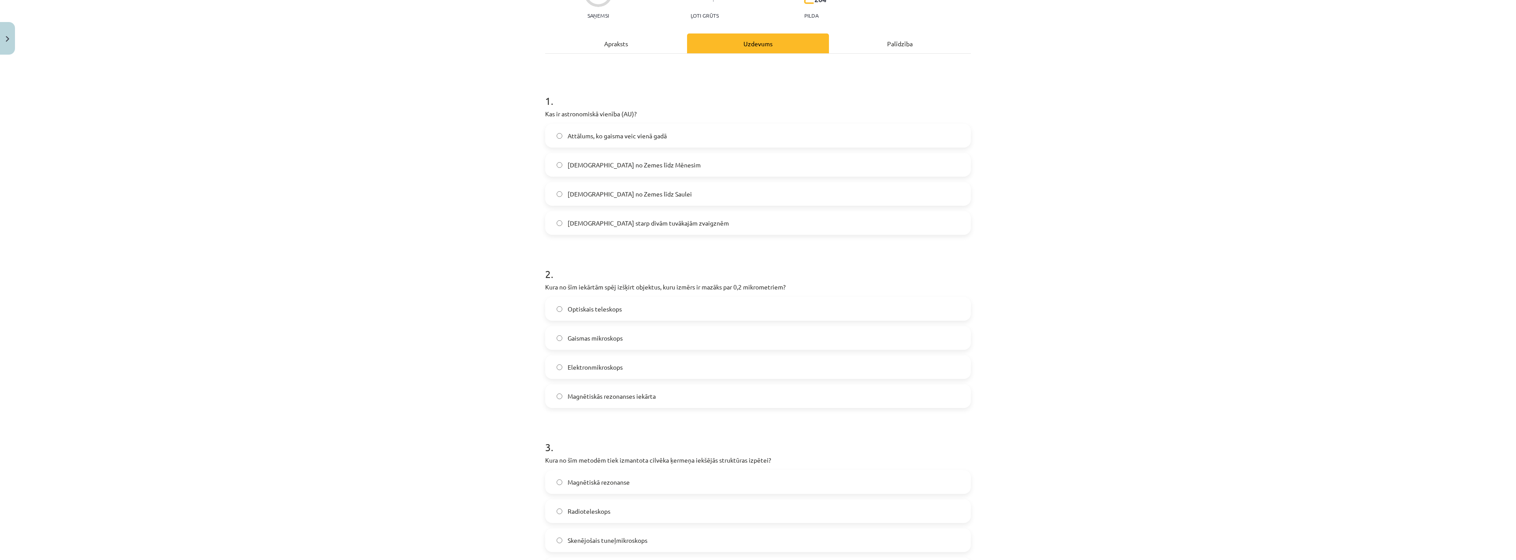
click at [552, 363] on label "Elektronmikroskops" at bounding box center [758, 367] width 424 height 22
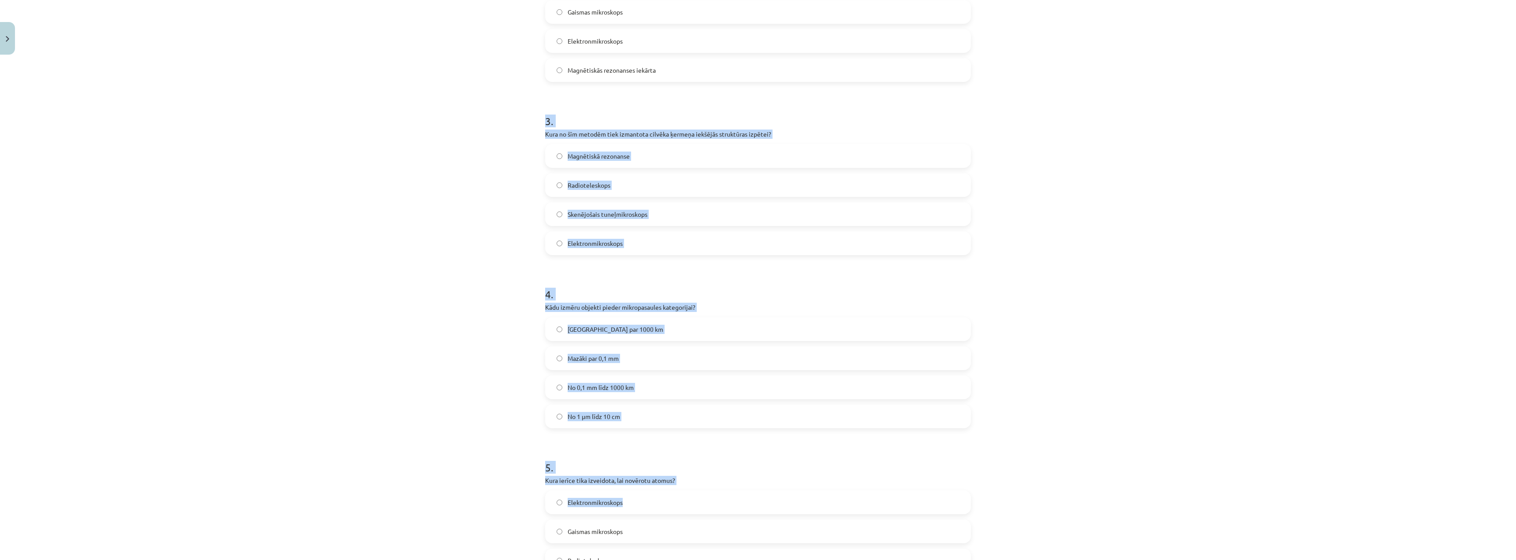
scroll to position [551, 0]
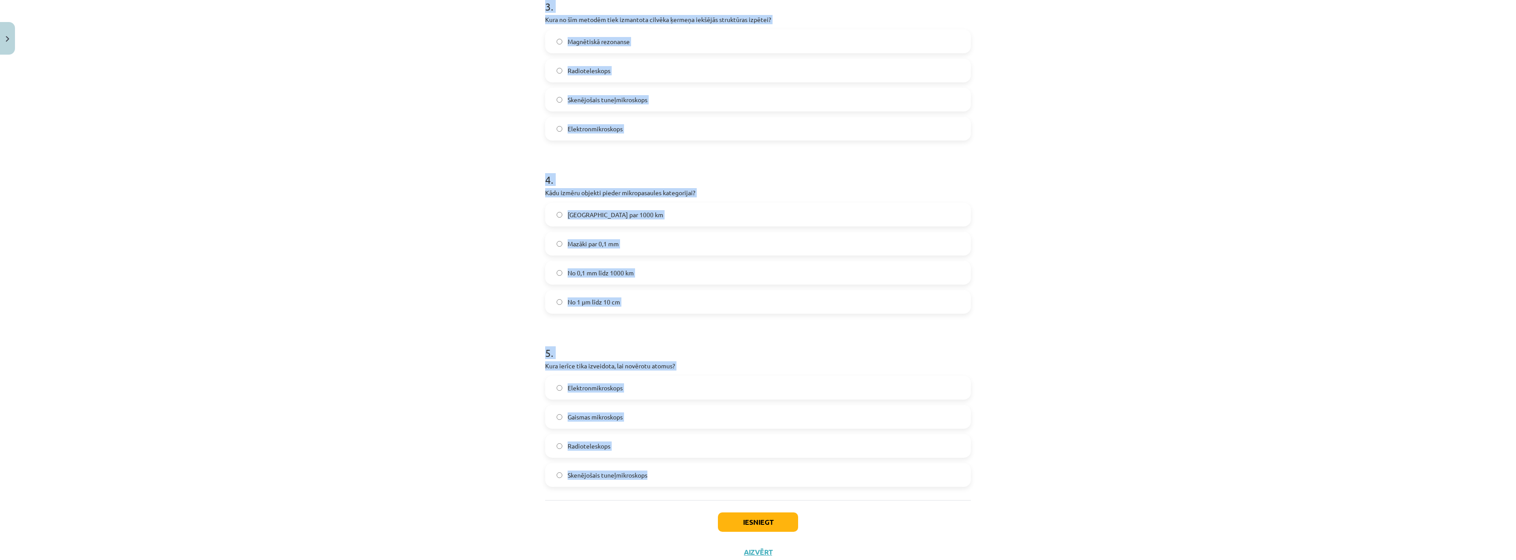
drag, startPoint x: 529, startPoint y: 223, endPoint x: 721, endPoint y: 475, distance: 316.5
click at [722, 477] on div "Mācību tēma: Dabaszinības - 10. klases 1.ieskaites mācību materiāls #3 2. tēma.…" at bounding box center [758, 280] width 1516 height 560
copy form "3 . Kura no šīm metodēm tiek izmantota cilvēka ķermeņa iekšējās struktūras izpē…"
click at [463, 367] on div "Mācību tēma: Dabaszinības - 10. klases 1.ieskaites mācību materiāls #3 2. tēma.…" at bounding box center [758, 280] width 1516 height 560
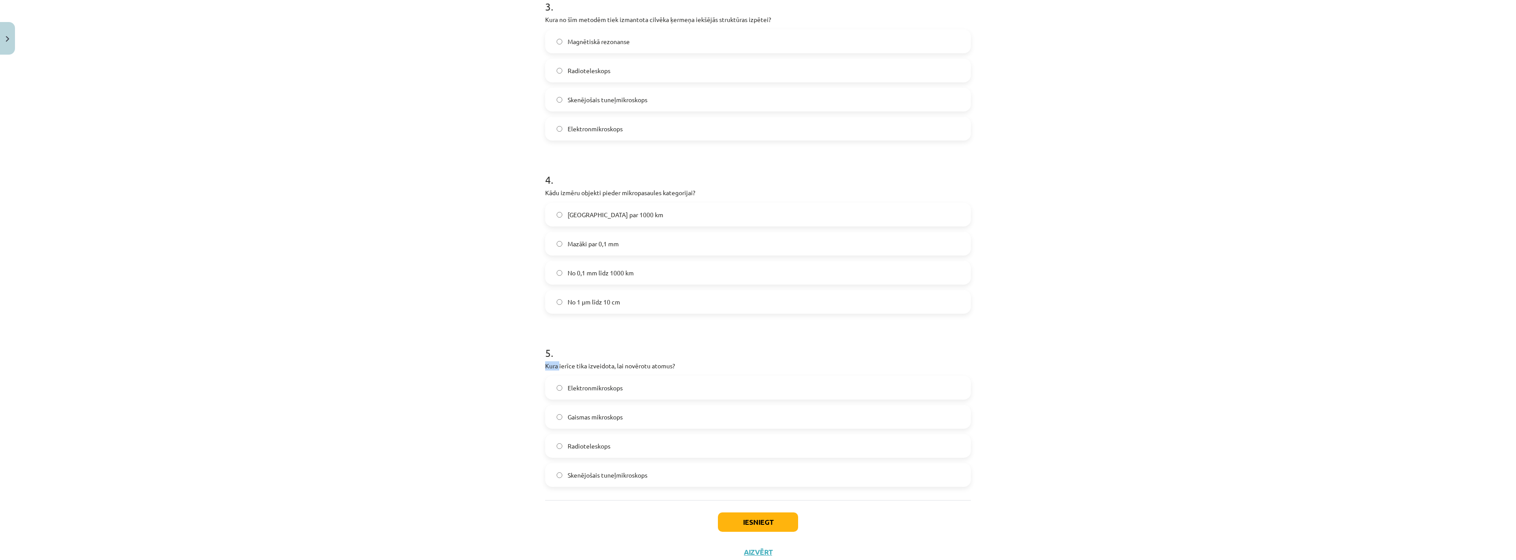
click at [463, 367] on div "Mācību tēma: Dabaszinības - 10. klases 1.ieskaites mācību materiāls #3 2. tēma.…" at bounding box center [758, 280] width 1516 height 560
click at [550, 474] on label "Skenējošais tuneļmikroskops" at bounding box center [758, 475] width 424 height 22
click at [730, 523] on button "Iesniegt" at bounding box center [758, 521] width 80 height 19
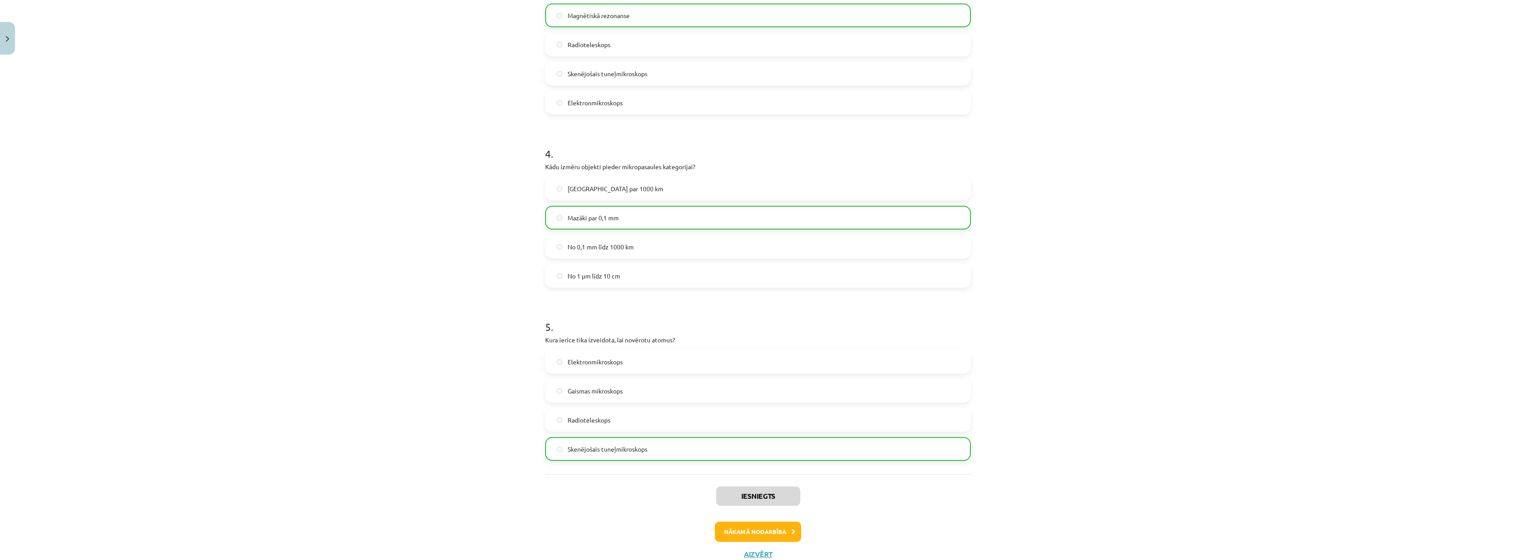
scroll to position [608, 0]
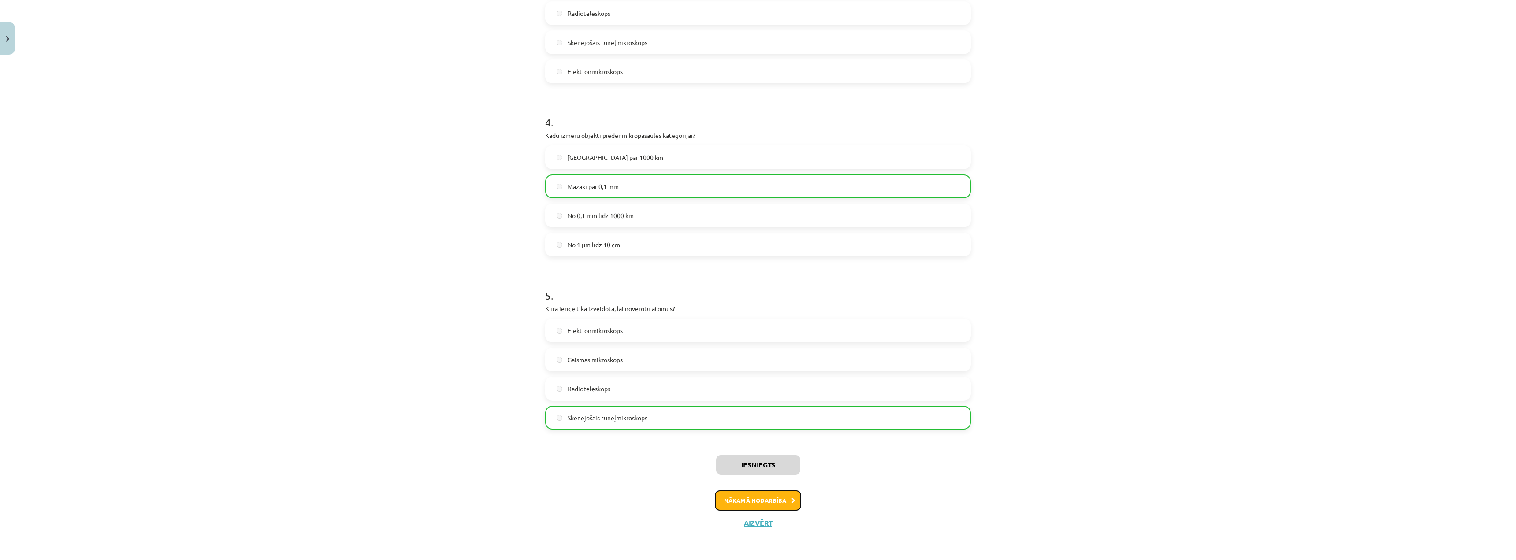
click at [765, 501] on button "Nākamā nodarbība" at bounding box center [758, 500] width 86 height 20
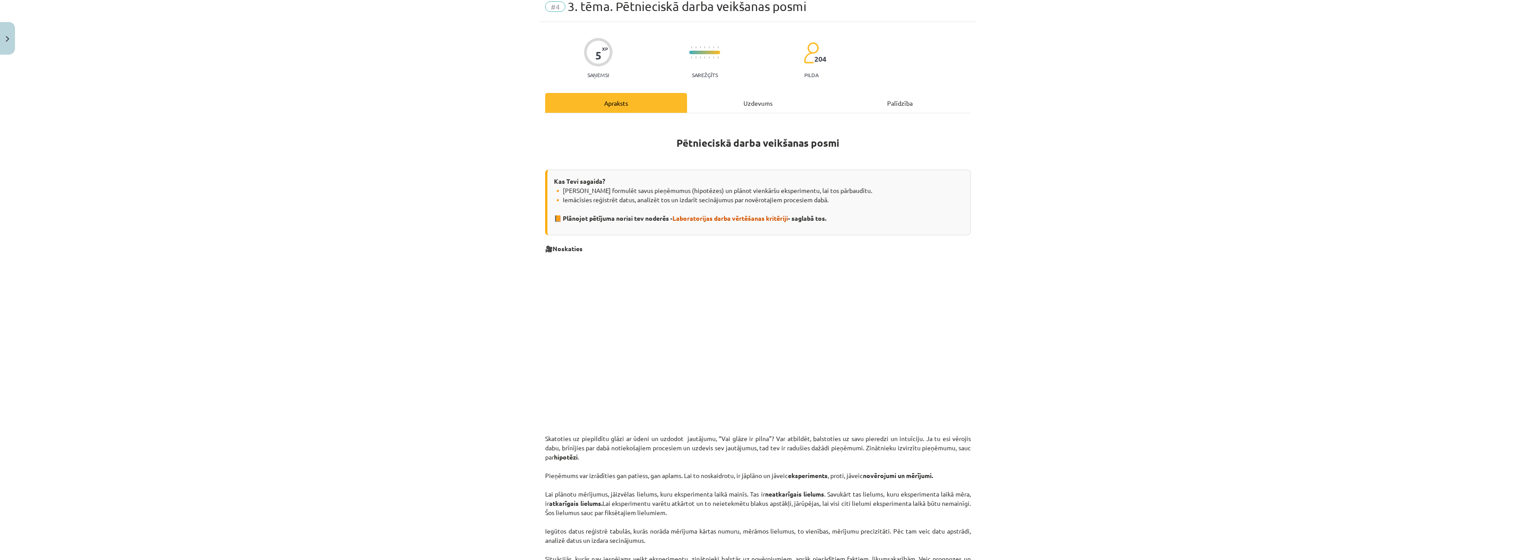
scroll to position [22, 0]
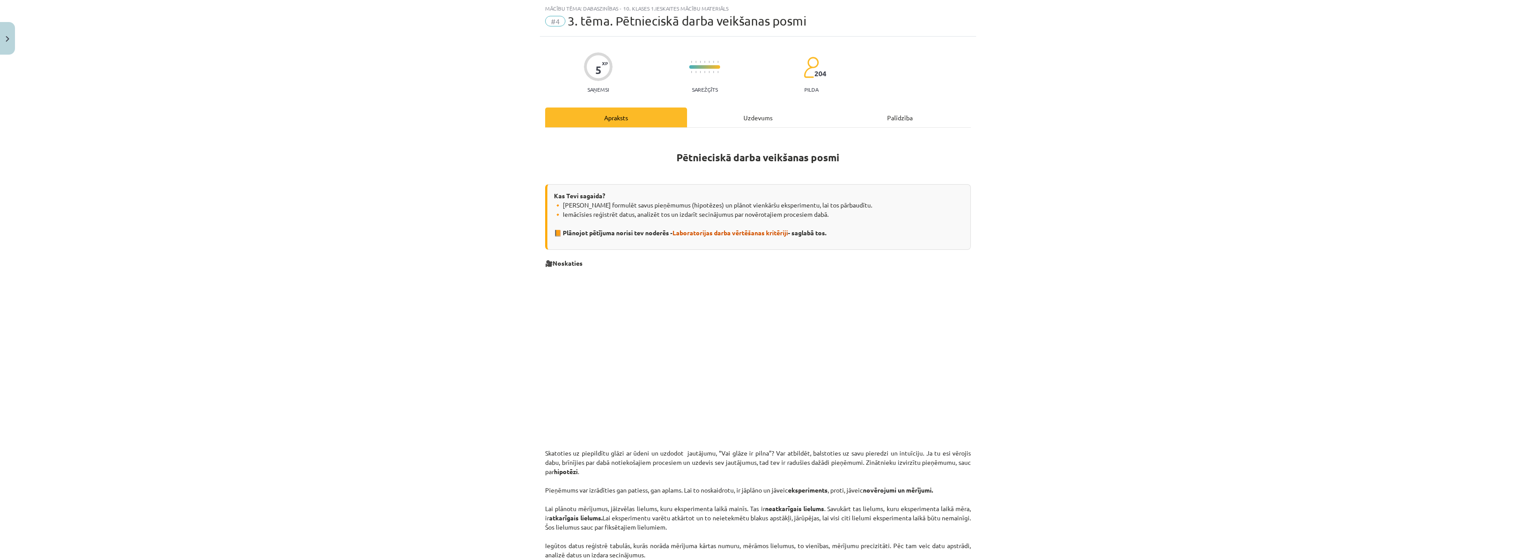
click at [725, 120] on div "Uzdevums" at bounding box center [758, 117] width 142 height 20
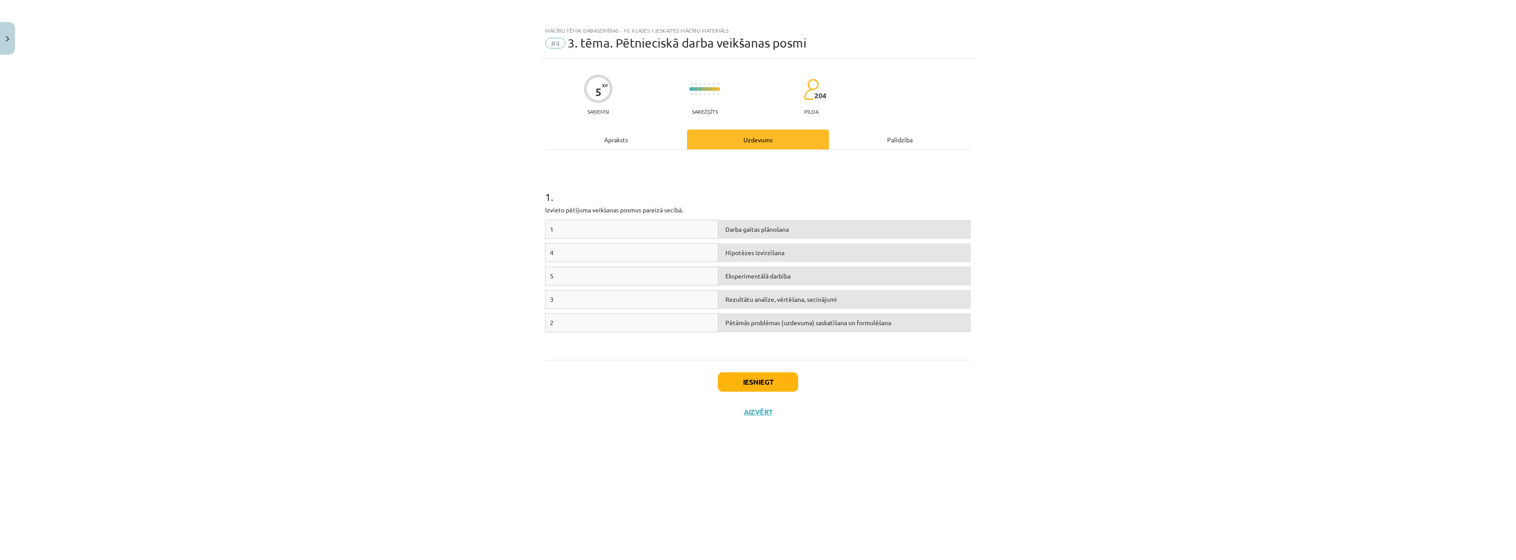
click at [424, 184] on div "Mācību tēma: Dabaszinības - 10. klases 1.ieskaites mācību materiāls #4 3. tēma.…" at bounding box center [758, 280] width 1516 height 560
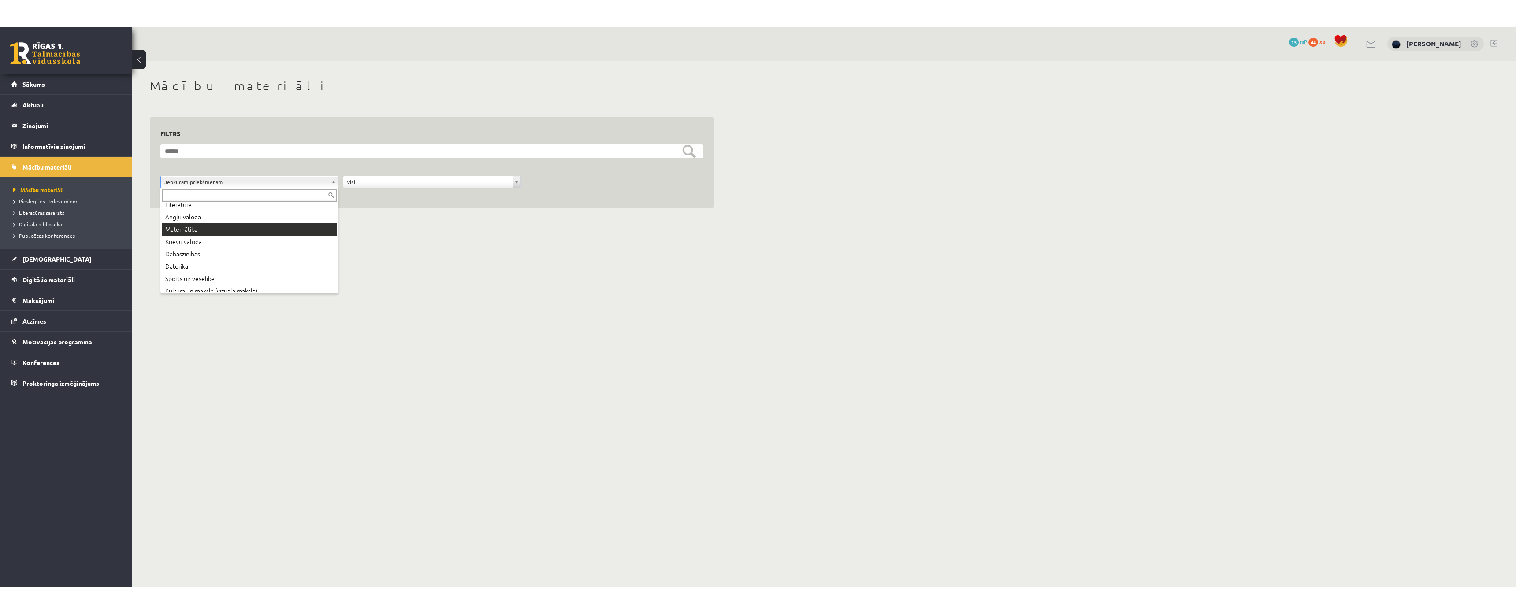
scroll to position [44, 0]
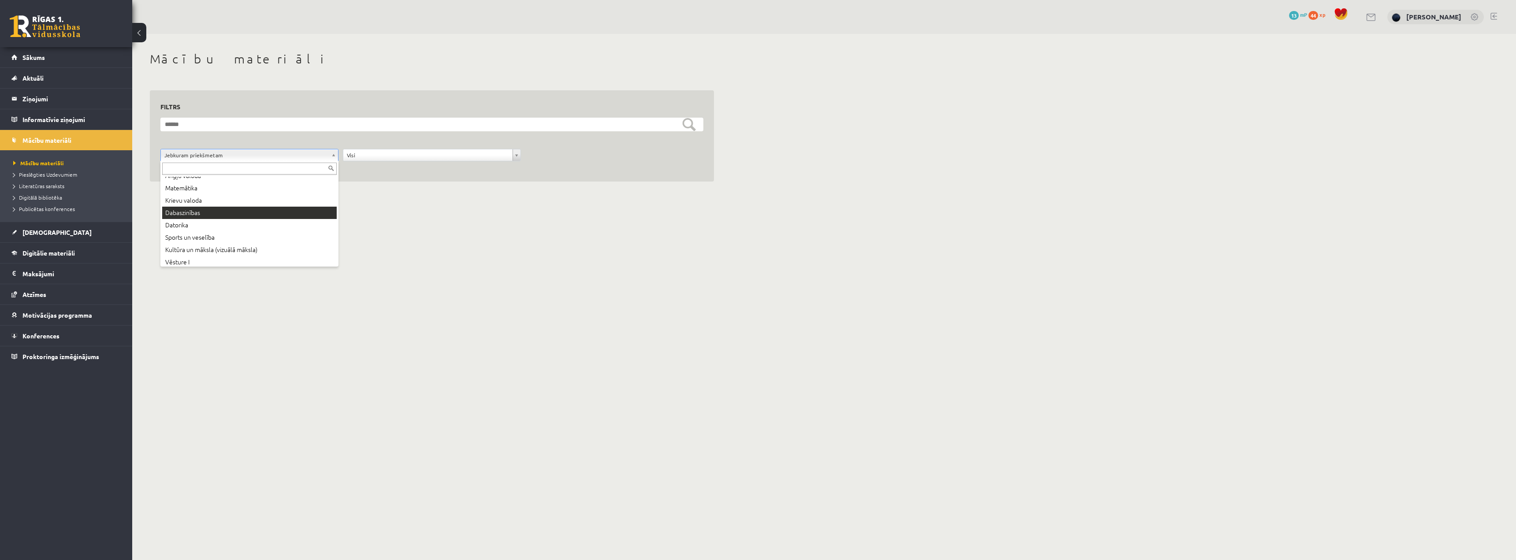
drag, startPoint x: 206, startPoint y: 212, endPoint x: 202, endPoint y: 203, distance: 10.1
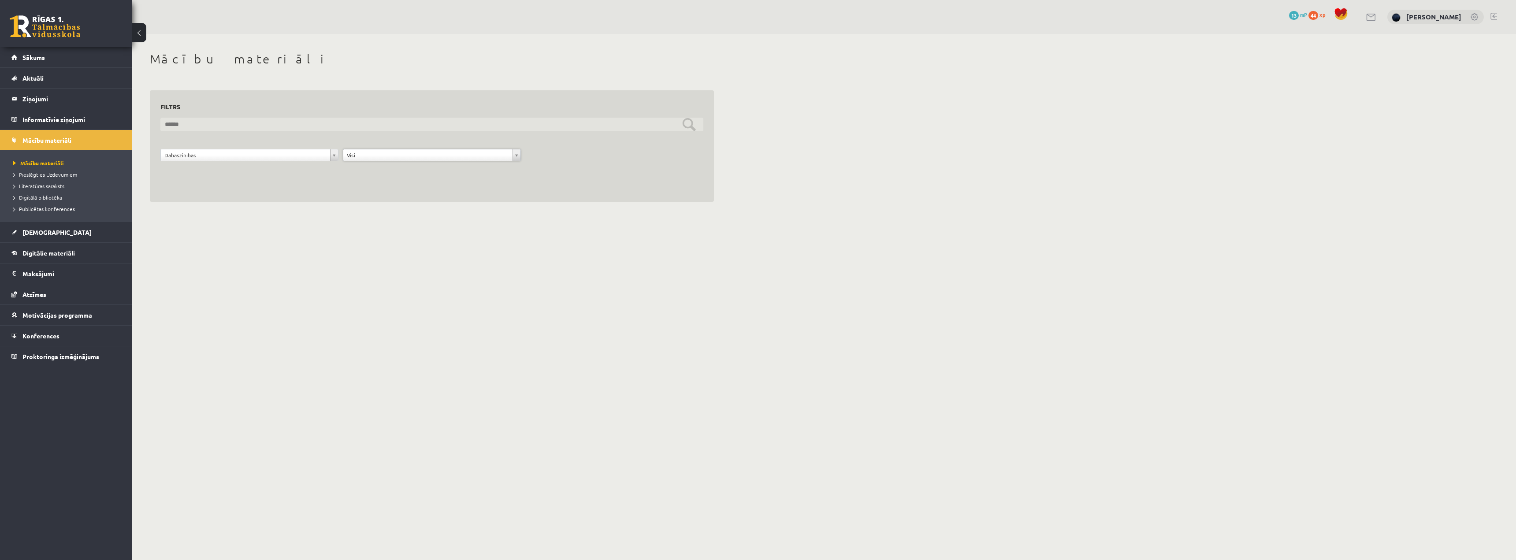
click at [693, 127] on input "text" at bounding box center [431, 125] width 543 height 14
click at [358, 120] on input "text" at bounding box center [431, 125] width 543 height 14
paste input "**********"
click at [249, 119] on input "**********" at bounding box center [431, 125] width 543 height 14
click at [249, 122] on input "**********" at bounding box center [431, 125] width 543 height 14
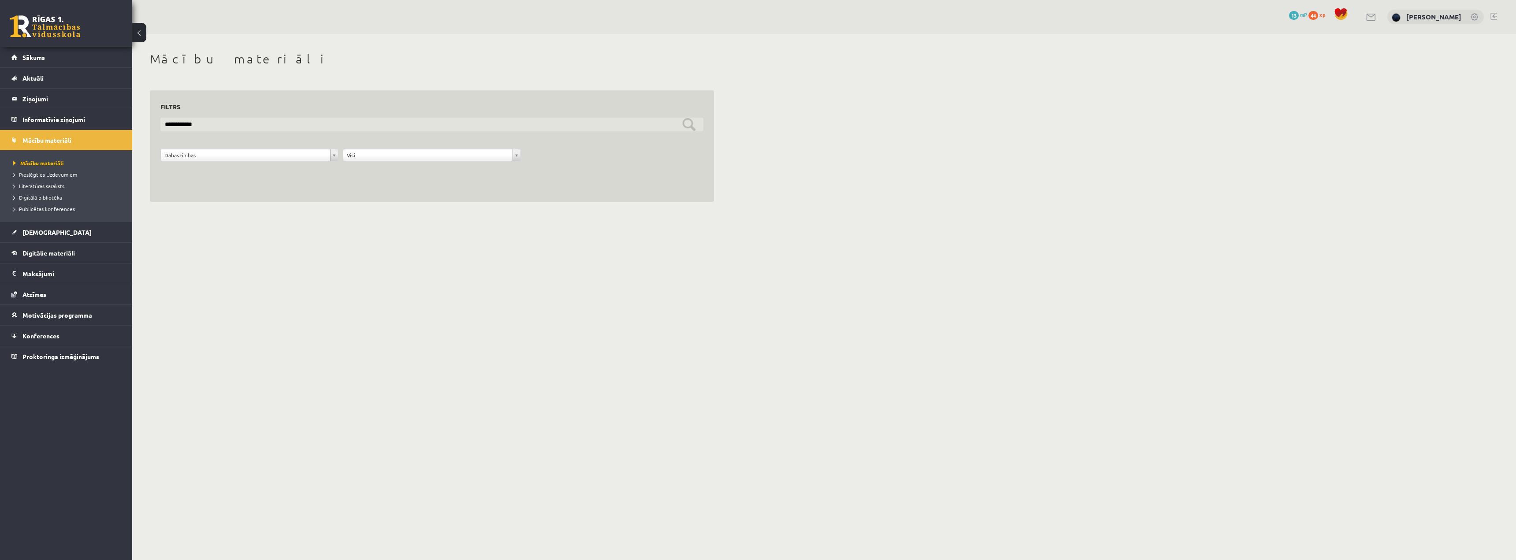
click at [249, 122] on input "**********" at bounding box center [431, 125] width 543 height 14
click at [689, 126] on input "**" at bounding box center [431, 125] width 543 height 14
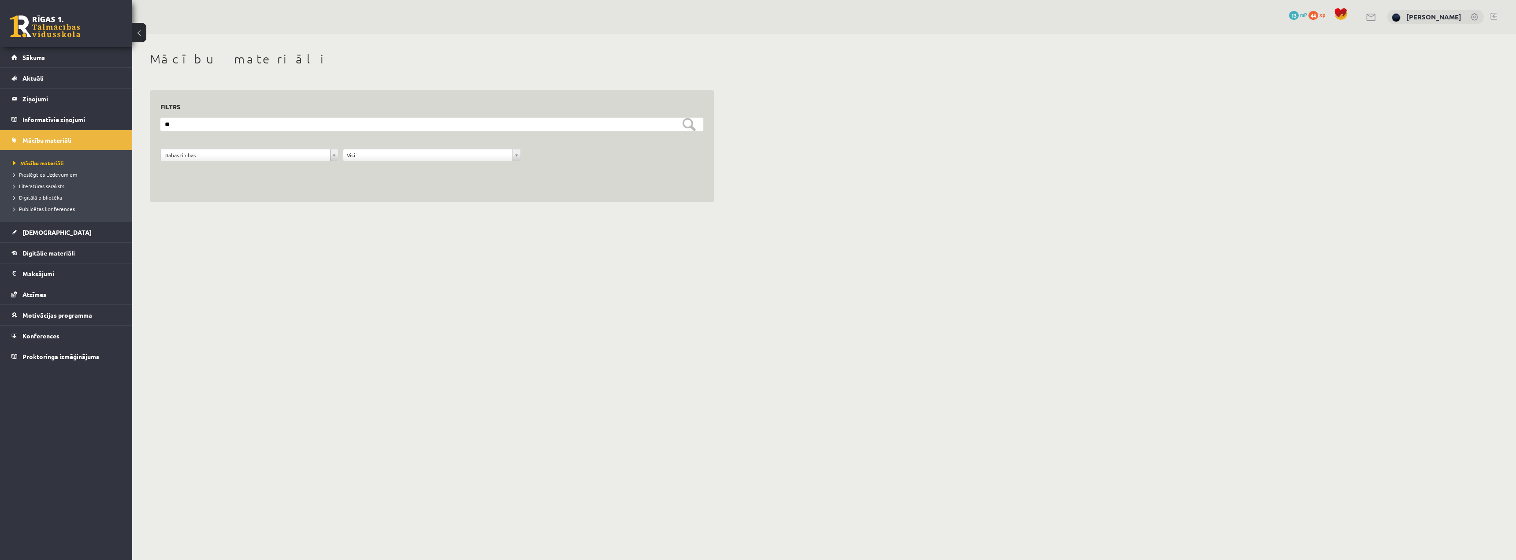
click at [356, 150] on div "Visi" at bounding box center [432, 155] width 178 height 12
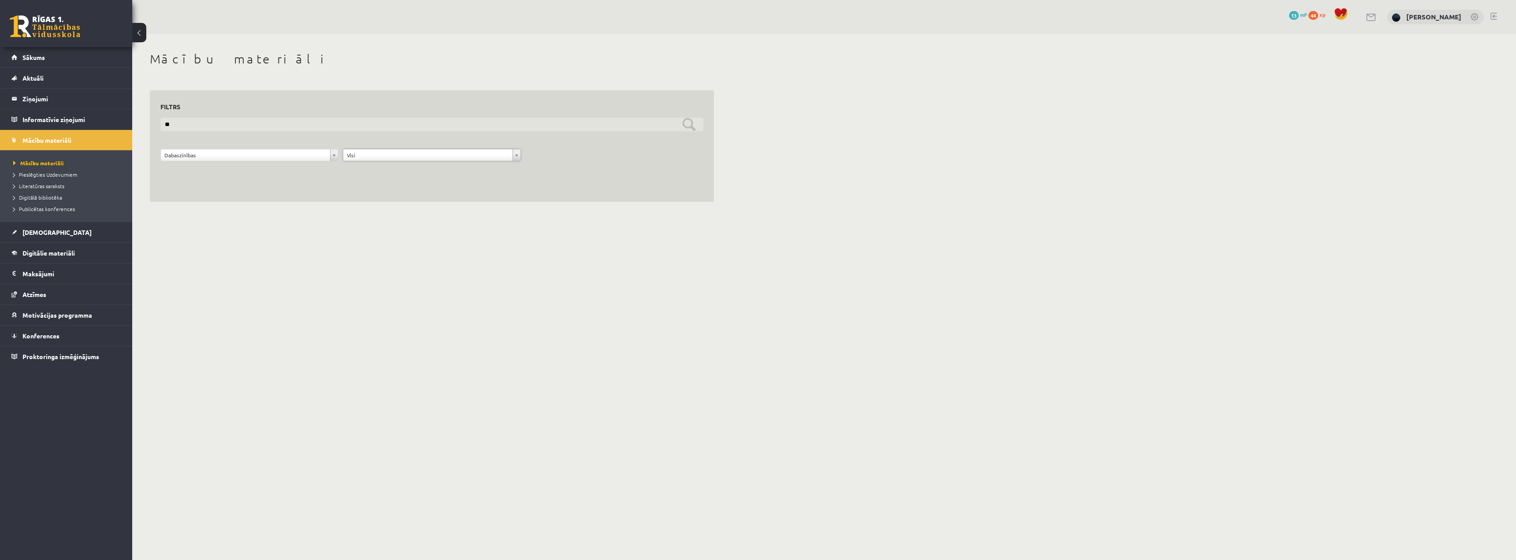
click at [688, 126] on input "**" at bounding box center [431, 125] width 543 height 14
click at [689, 126] on input "**" at bounding box center [431, 125] width 543 height 14
type input "*"
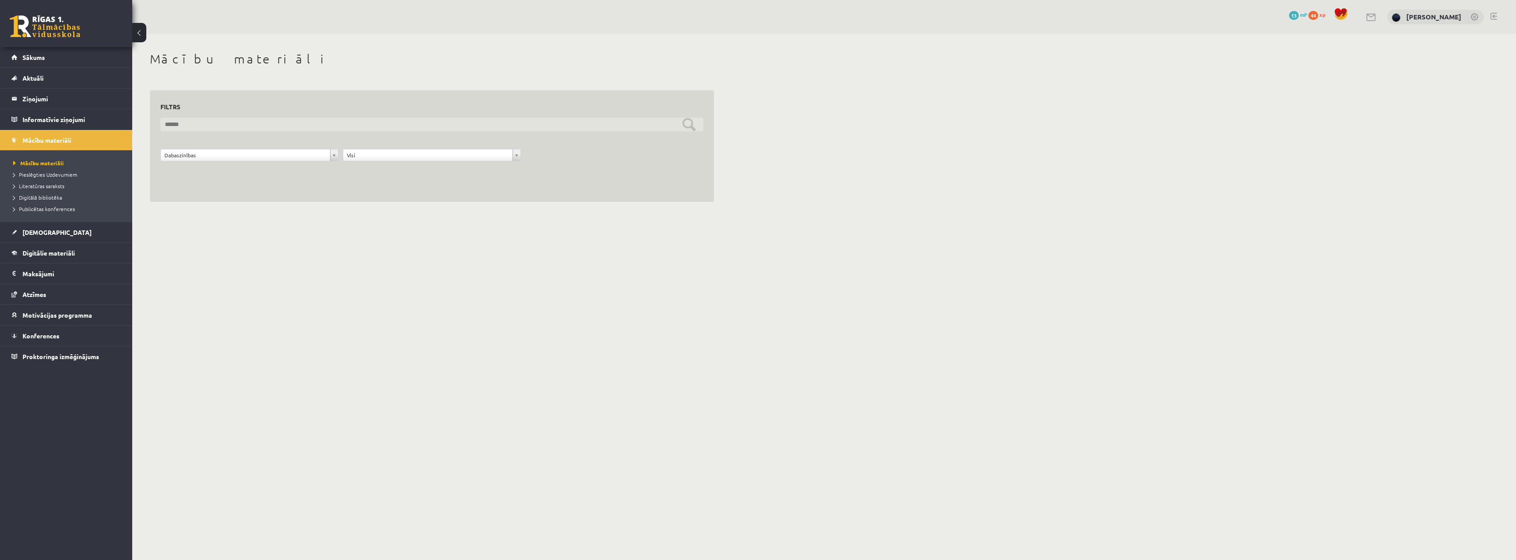
paste input "**********"
drag, startPoint x: 530, startPoint y: 132, endPoint x: 230, endPoint y: 125, distance: 299.7
click at [230, 125] on input "**********" at bounding box center [431, 125] width 543 height 14
drag, startPoint x: 206, startPoint y: 123, endPoint x: 100, endPoint y: 122, distance: 105.7
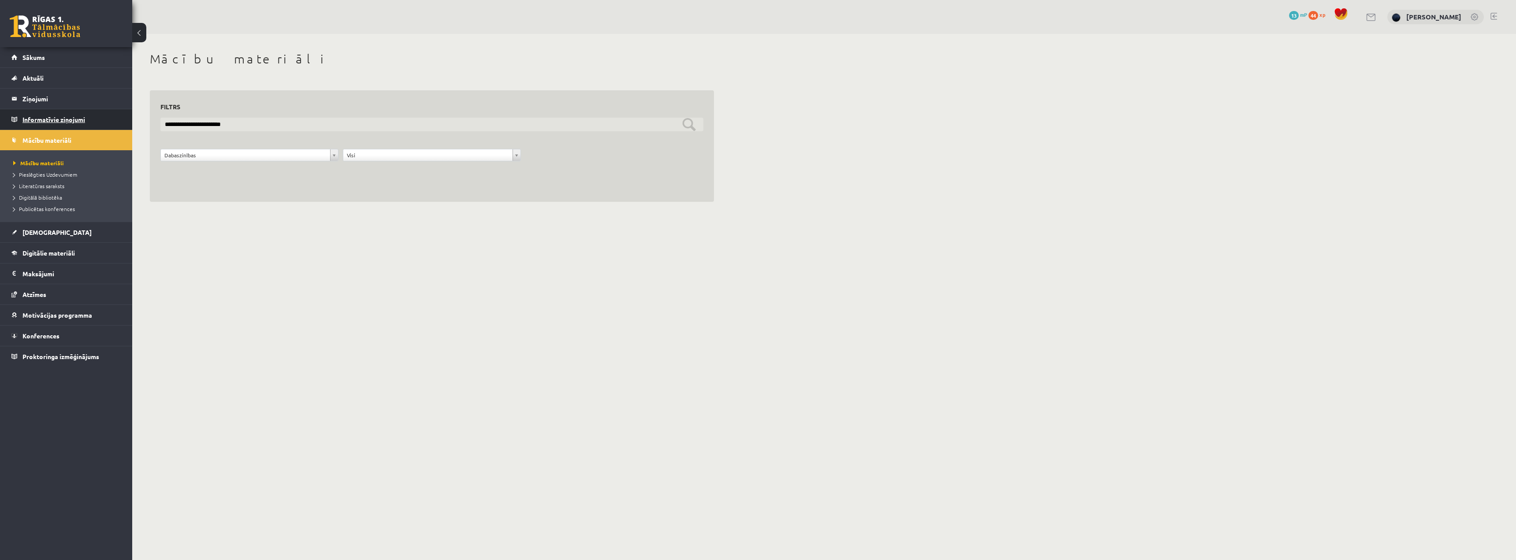
click at [101, 122] on div "0 Dāvanas 13 mP 44 xp Nikolass Karpjuks Sākums Aktuāli Kā mācīties eSKOLĀ Konta…" at bounding box center [758, 109] width 1516 height 219
click at [218, 125] on input "**********" at bounding box center [431, 125] width 543 height 14
click at [163, 122] on input "**********" at bounding box center [431, 125] width 543 height 14
type input "**********"
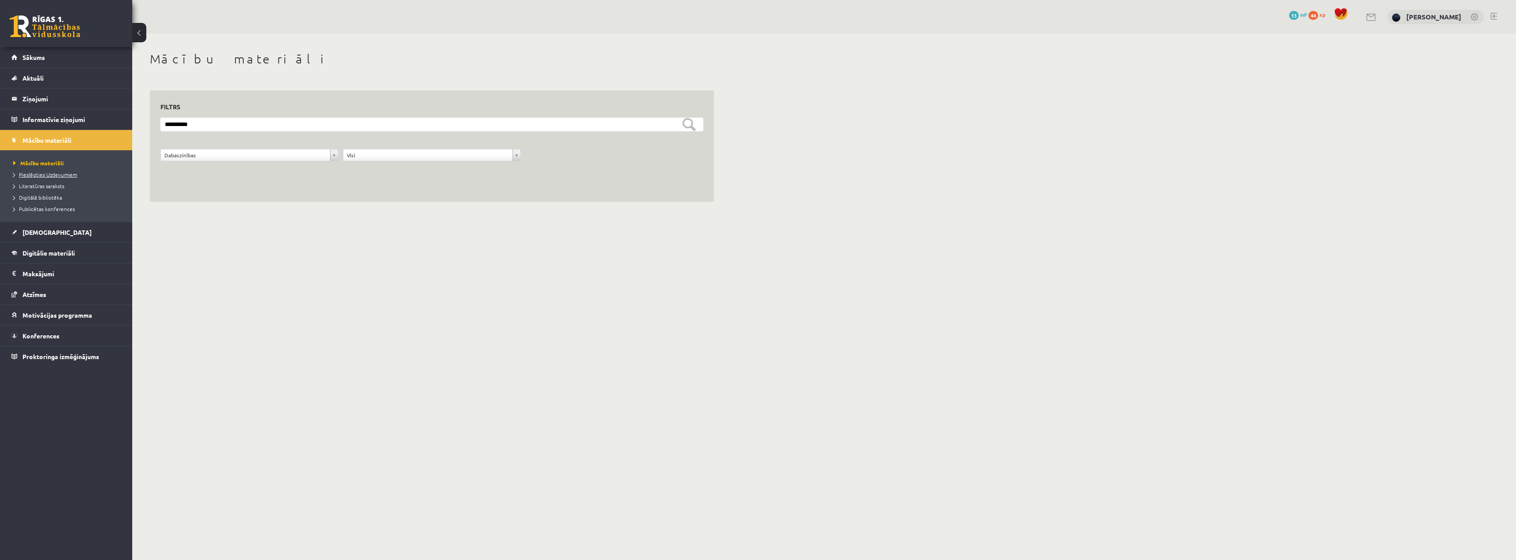
click at [67, 176] on span "Pieslēgties Uzdevumiem" at bounding box center [45, 174] width 64 height 7
click at [45, 187] on span "Literatūras saraksts" at bounding box center [38, 185] width 51 height 7
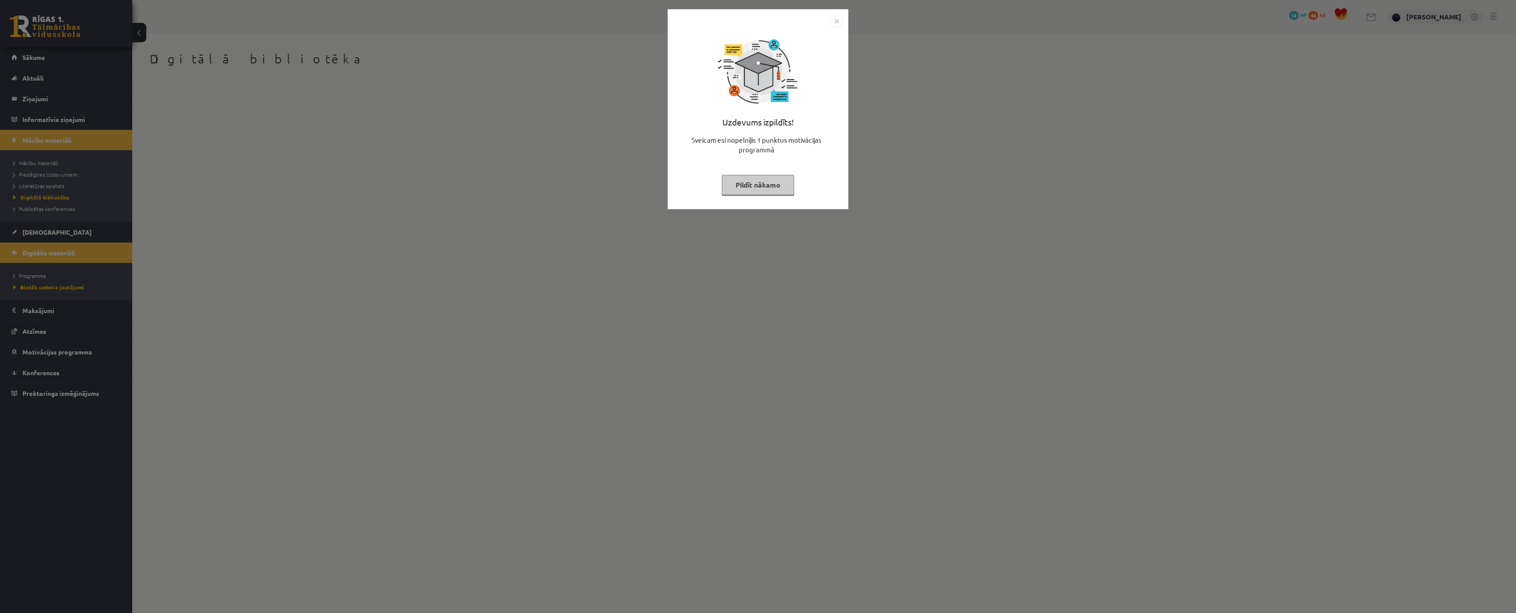
click at [730, 178] on button "Pildīt nākamo" at bounding box center [758, 185] width 72 height 20
